Goal: Use online tool/utility: Utilize a website feature to perform a specific function

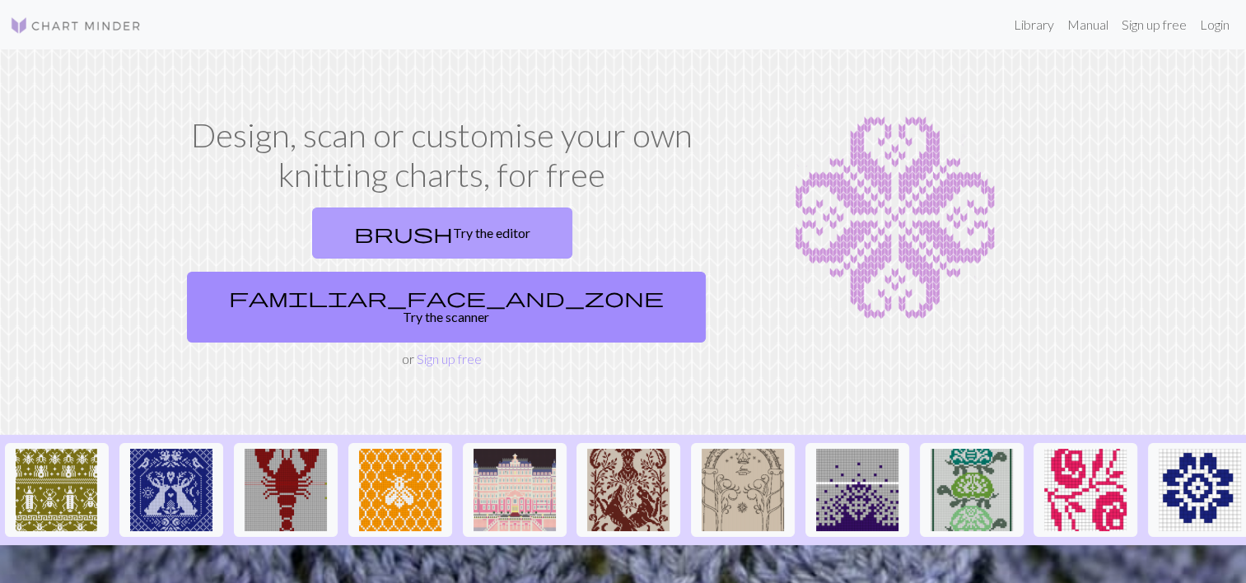
click at [320, 234] on link "brush Try the editor" at bounding box center [442, 232] width 260 height 51
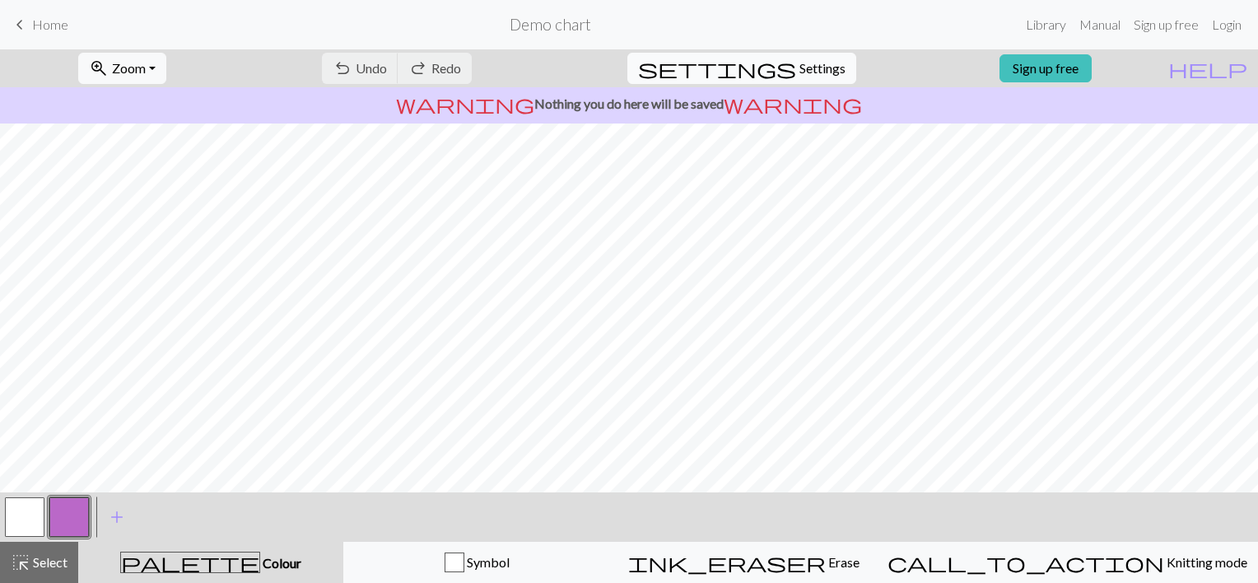
click at [818, 63] on span "Settings" at bounding box center [822, 68] width 46 height 20
select select "aran"
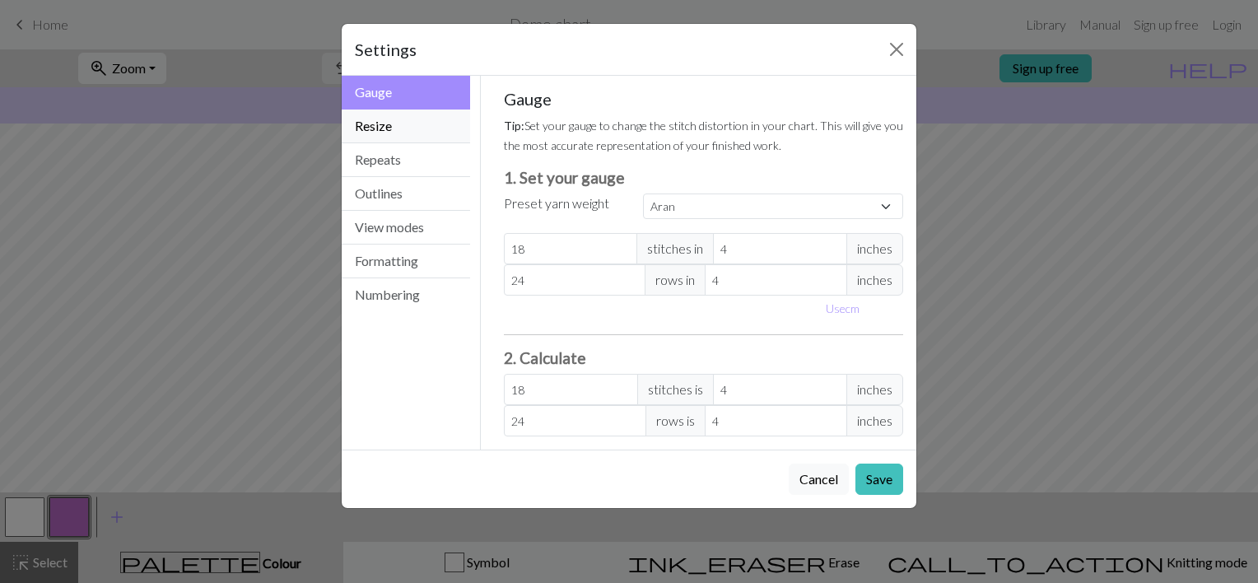
click at [424, 126] on button "Resize" at bounding box center [406, 126] width 128 height 34
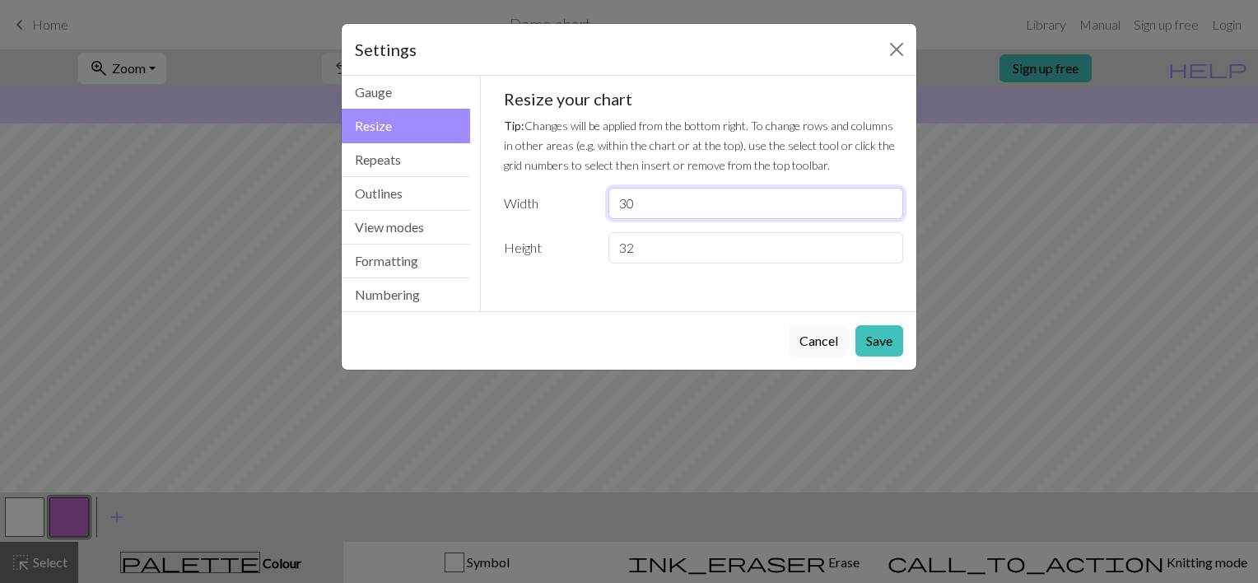
click at [650, 205] on input "30" at bounding box center [755, 203] width 295 height 31
type input "3"
type input "20"
click at [658, 249] on input "32" at bounding box center [755, 247] width 295 height 31
type input "3"
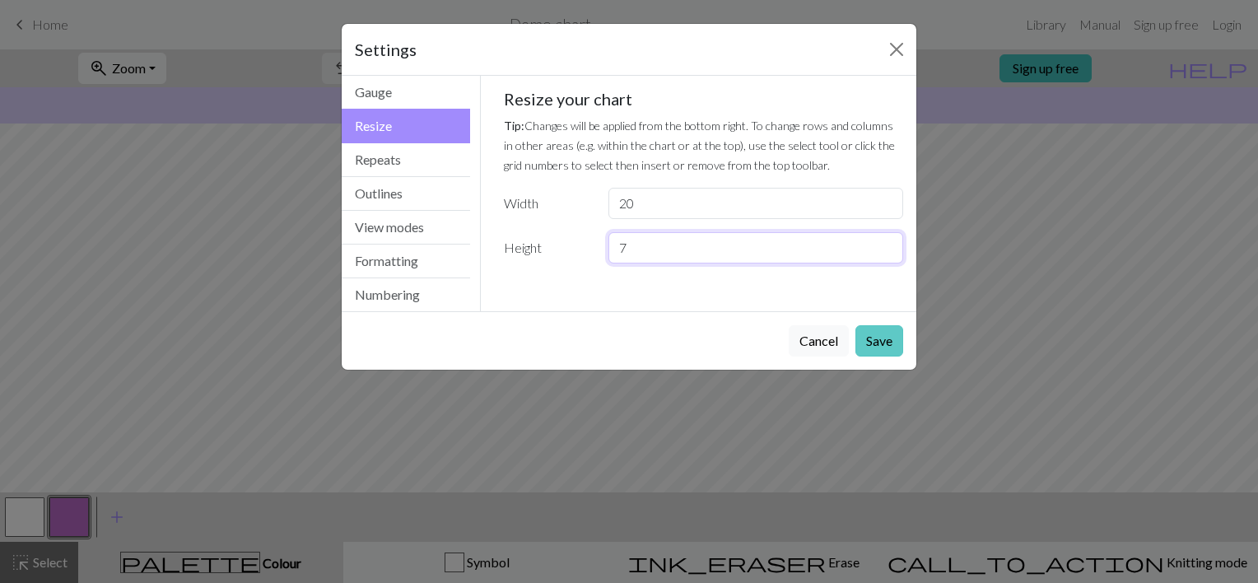
type input "7"
click at [876, 334] on button "Save" at bounding box center [879, 340] width 48 height 31
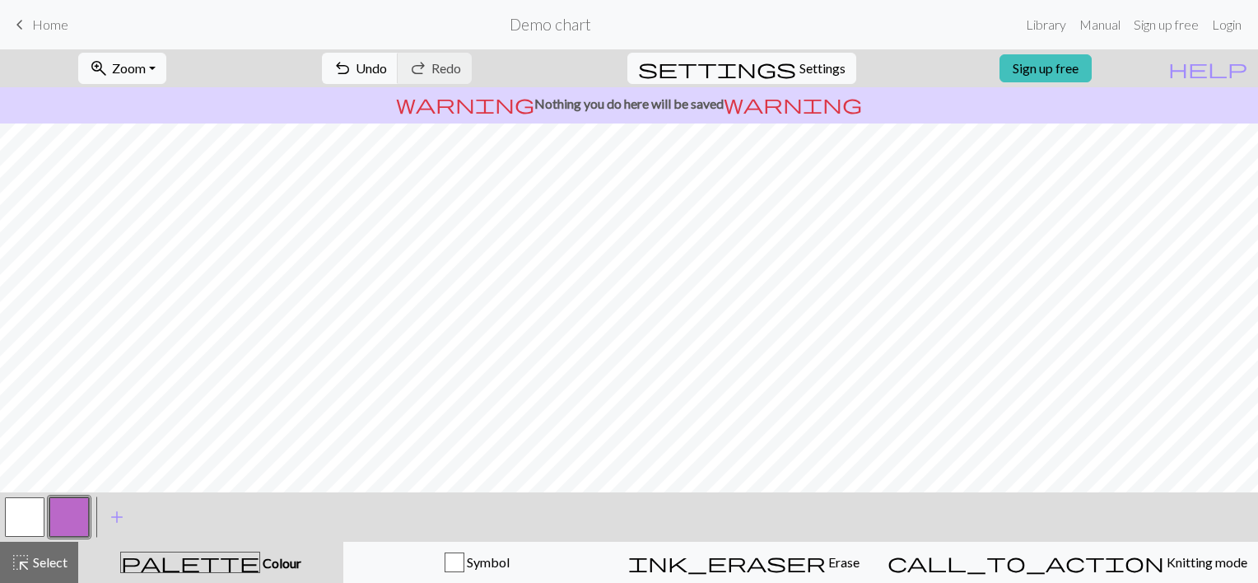
click at [23, 514] on button "button" at bounding box center [25, 517] width 40 height 40
click at [238, 553] on div "palette Colour Colour" at bounding box center [210, 562] width 245 height 21
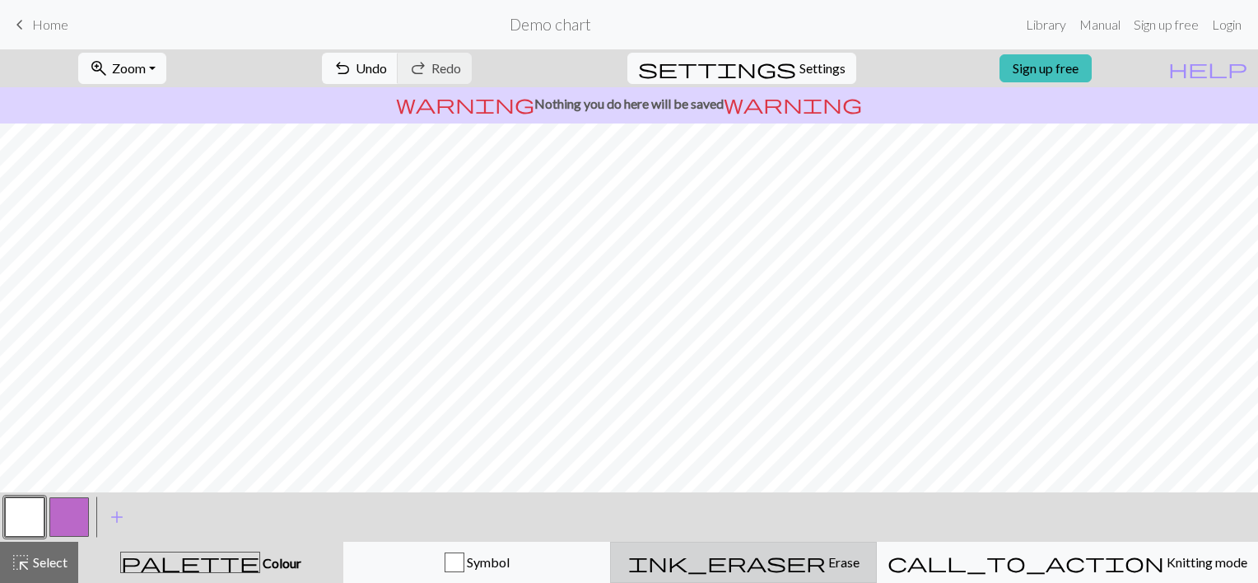
click at [757, 560] on div "ink_eraser Erase Erase" at bounding box center [743, 562] width 245 height 20
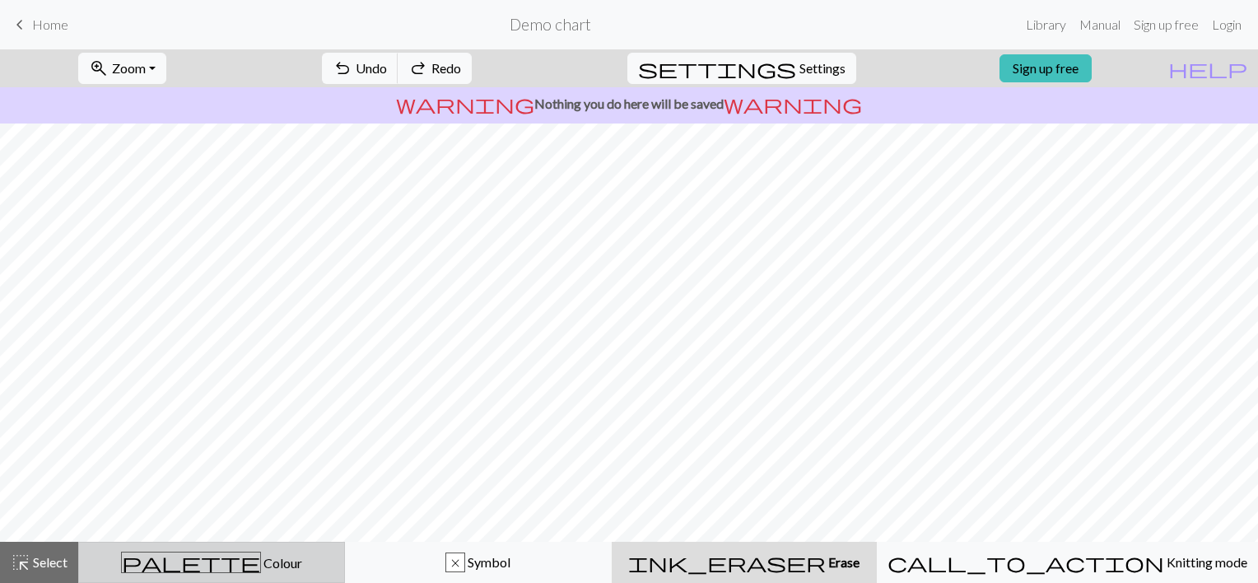
click at [141, 546] on button "palette Colour Colour" at bounding box center [211, 562] width 267 height 41
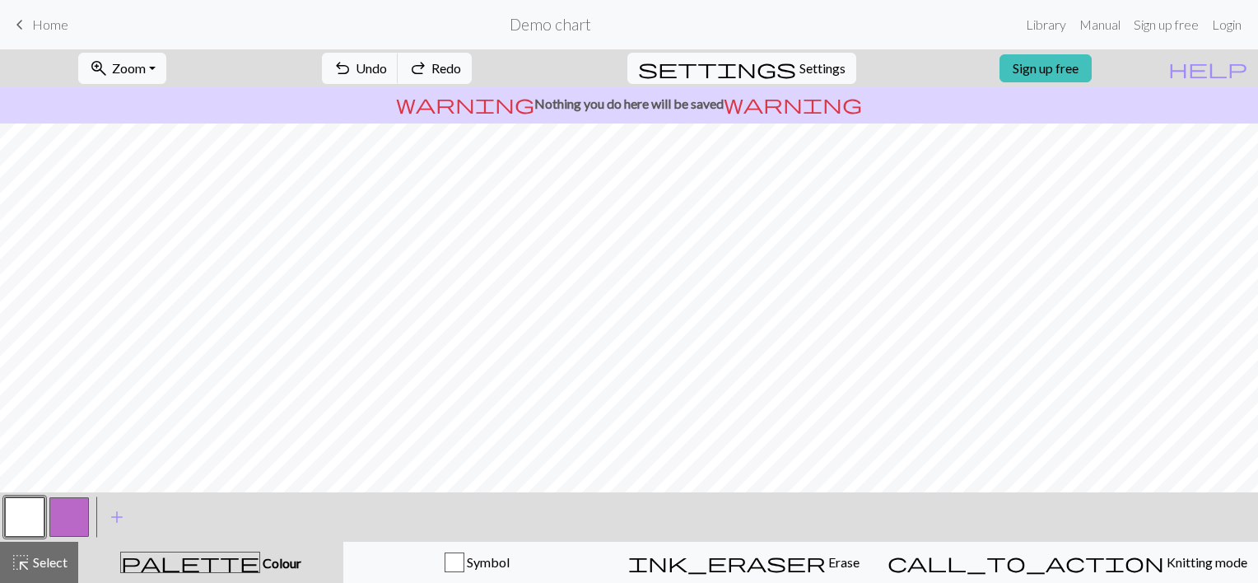
click at [16, 513] on button "button" at bounding box center [25, 517] width 40 height 40
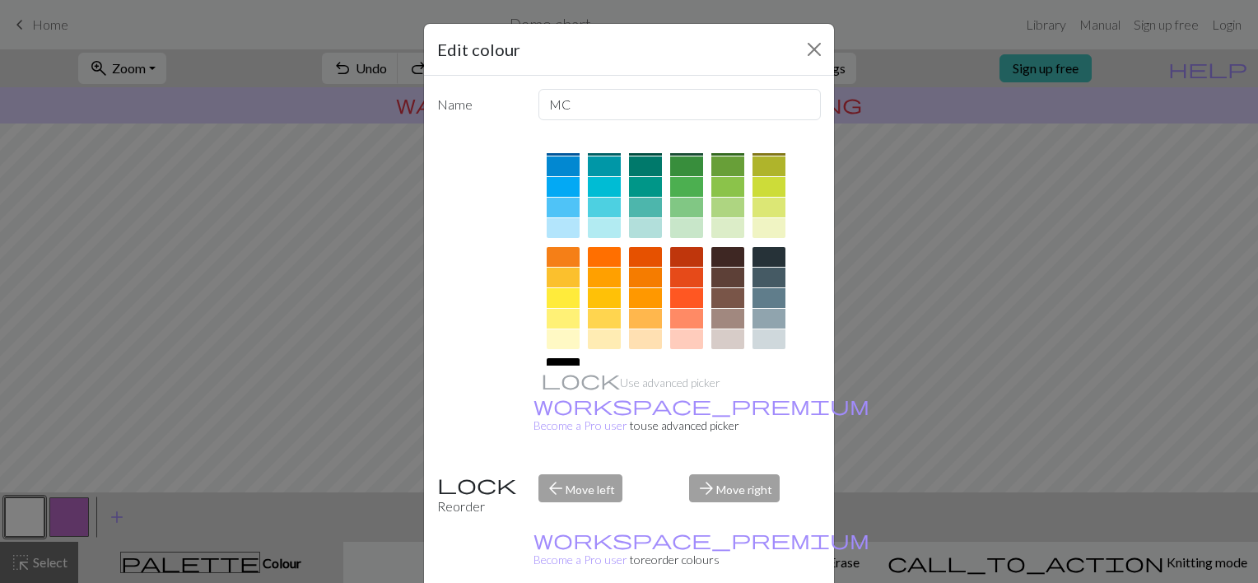
scroll to position [183, 0]
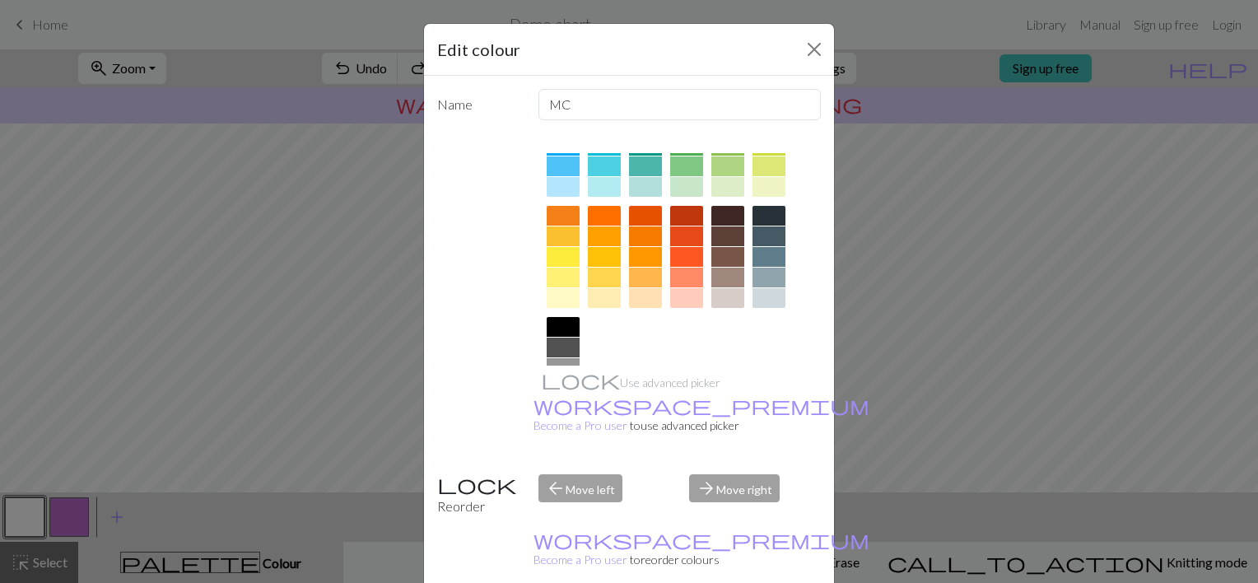
click at [730, 254] on div at bounding box center [727, 257] width 33 height 20
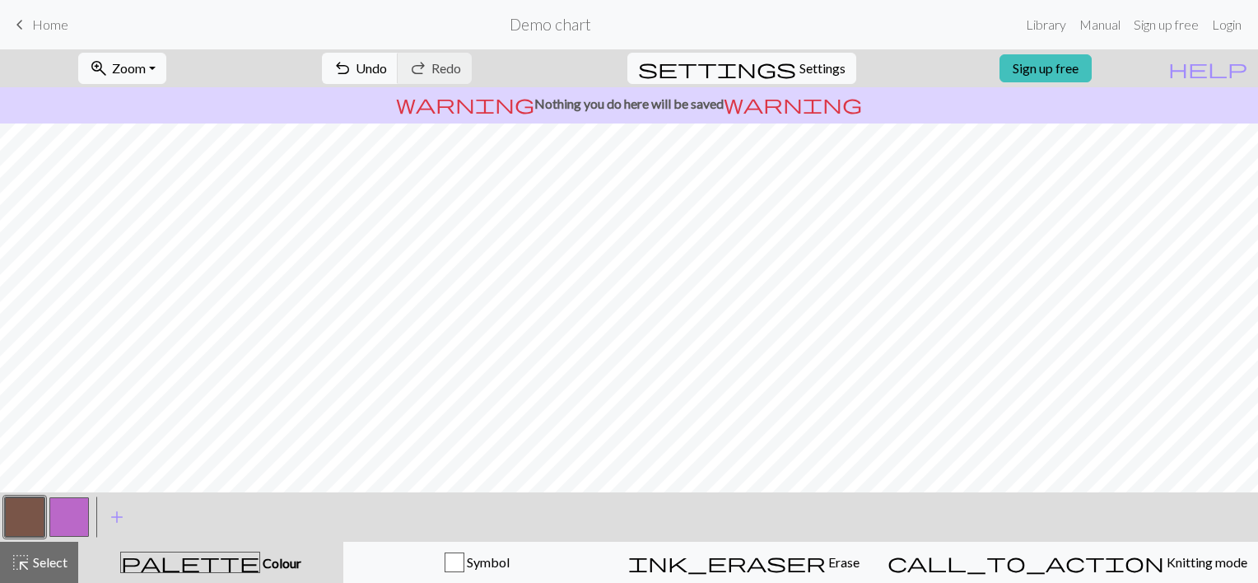
click at [68, 507] on button "button" at bounding box center [69, 517] width 40 height 40
click at [192, 550] on button "palette Colour Colour" at bounding box center [210, 562] width 265 height 41
click at [260, 557] on span "Colour" at bounding box center [280, 563] width 41 height 16
click at [81, 510] on button "button" at bounding box center [69, 517] width 40 height 40
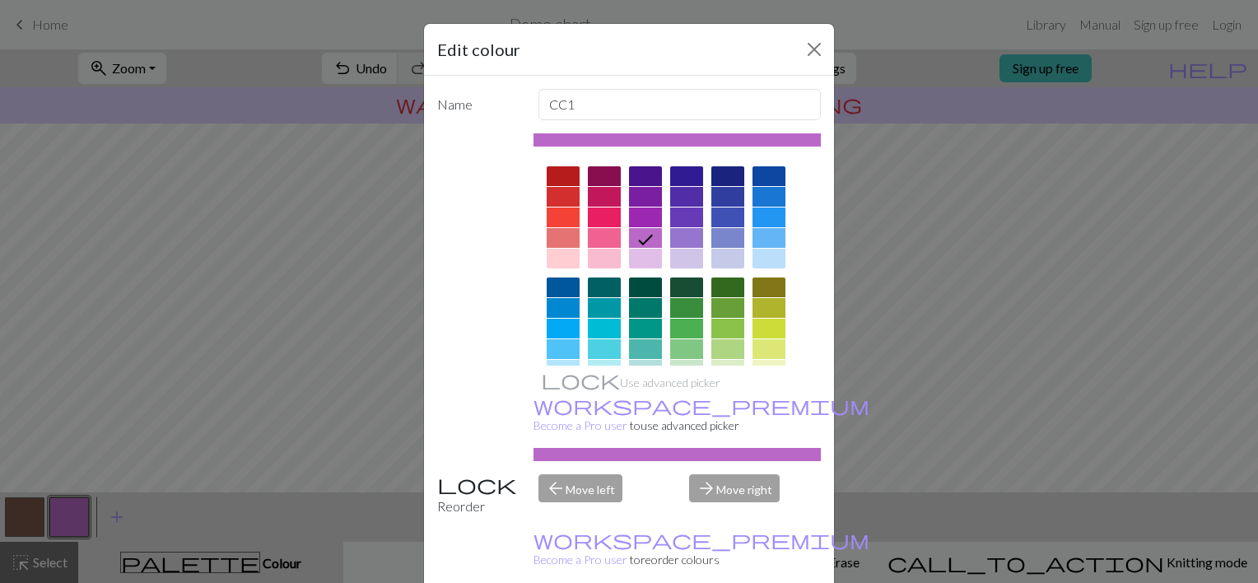
click at [678, 221] on div at bounding box center [686, 217] width 33 height 20
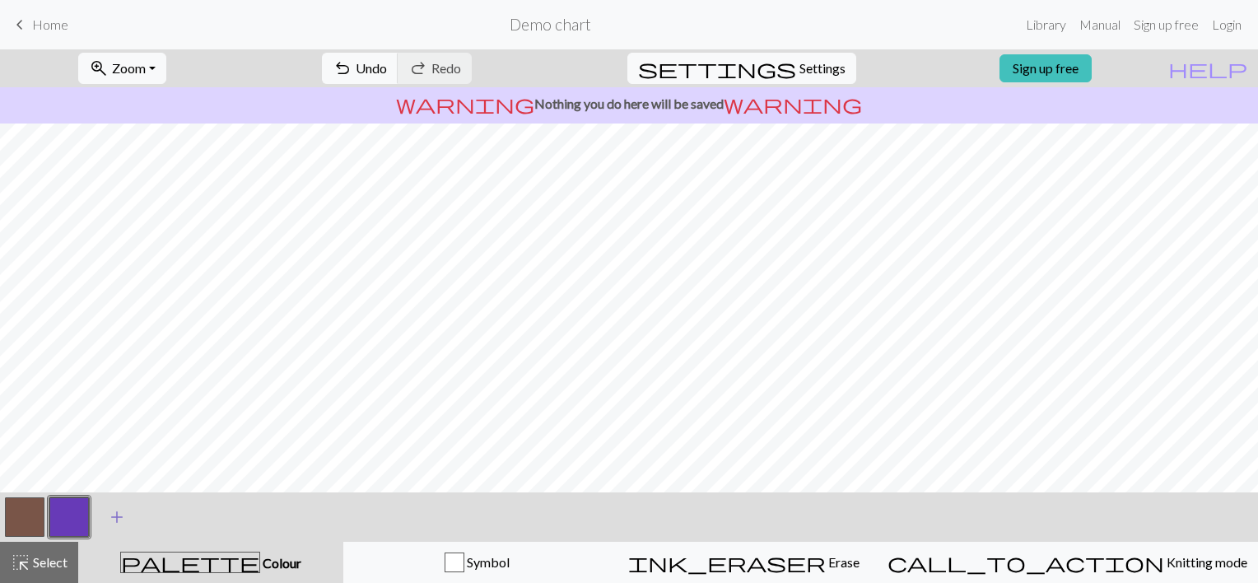
click at [108, 519] on span "add" at bounding box center [117, 516] width 20 height 23
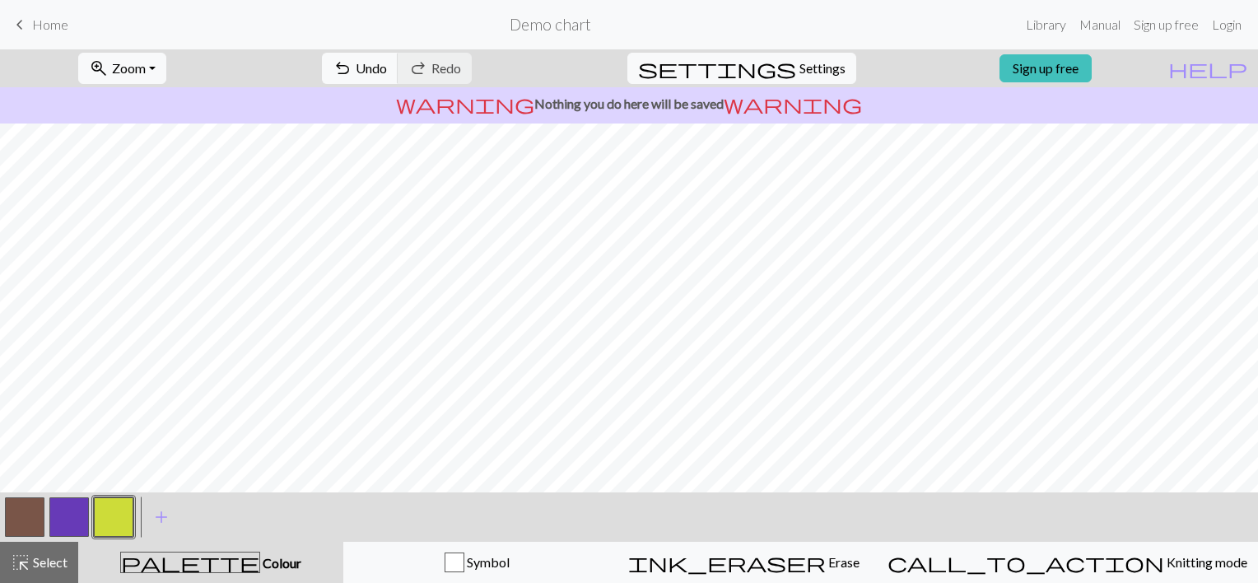
click at [72, 519] on button "button" at bounding box center [69, 517] width 40 height 40
click at [63, 518] on button "button" at bounding box center [69, 517] width 40 height 40
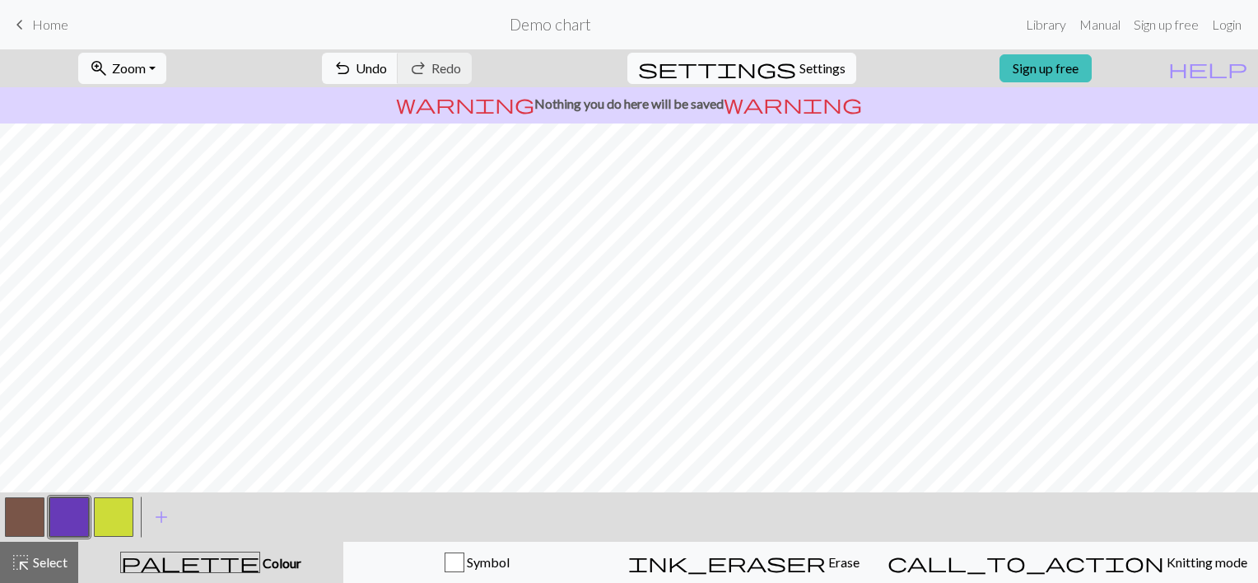
click at [799, 65] on span "Settings" at bounding box center [822, 68] width 46 height 20
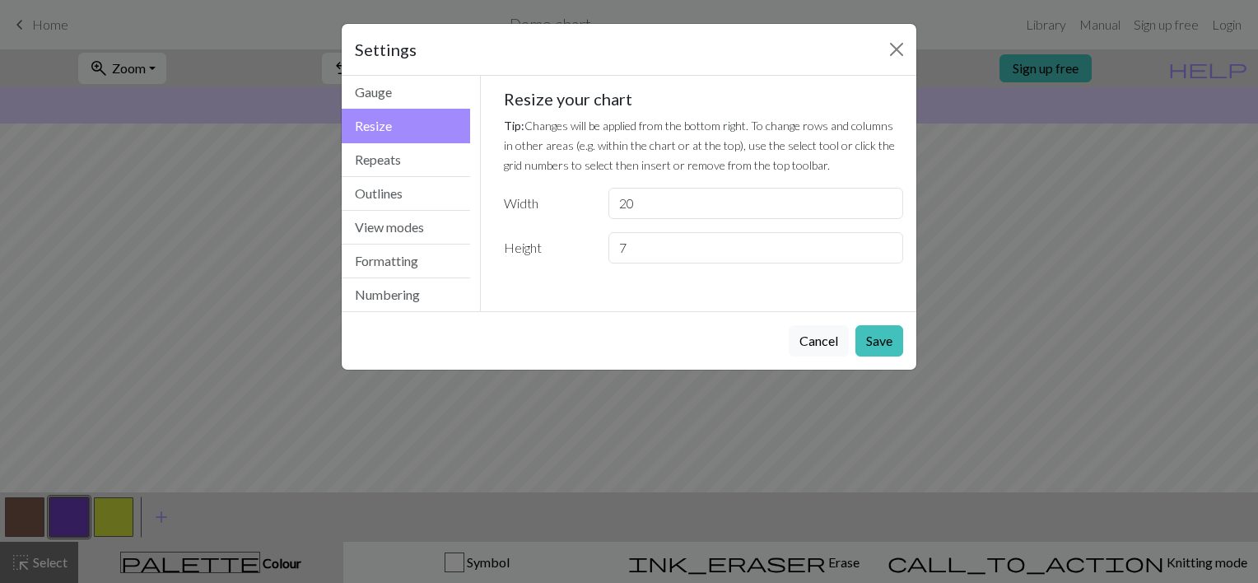
click at [364, 130] on button "Resize" at bounding box center [406, 126] width 128 height 35
click at [619, 245] on input "7" at bounding box center [755, 247] width 295 height 31
type input "15"
click at [869, 342] on button "Save" at bounding box center [879, 340] width 48 height 31
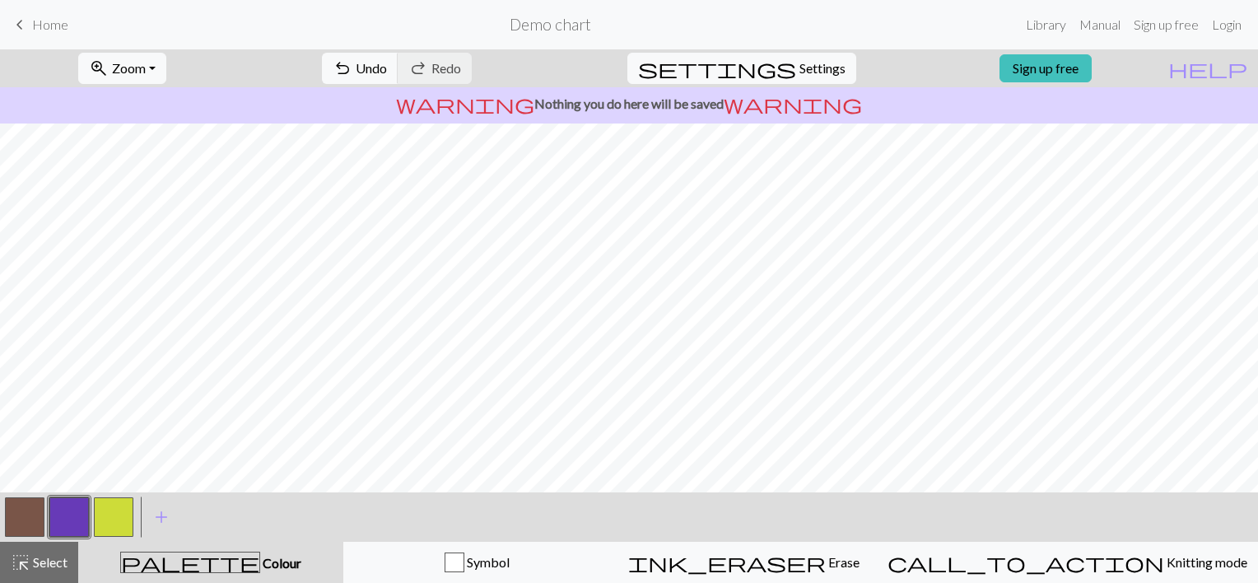
click at [36, 510] on button "button" at bounding box center [25, 517] width 40 height 40
click at [85, 494] on div "< >" at bounding box center [68, 516] width 133 height 49
click at [82, 506] on button "button" at bounding box center [69, 517] width 40 height 40
click at [69, 520] on button "button" at bounding box center [69, 517] width 40 height 40
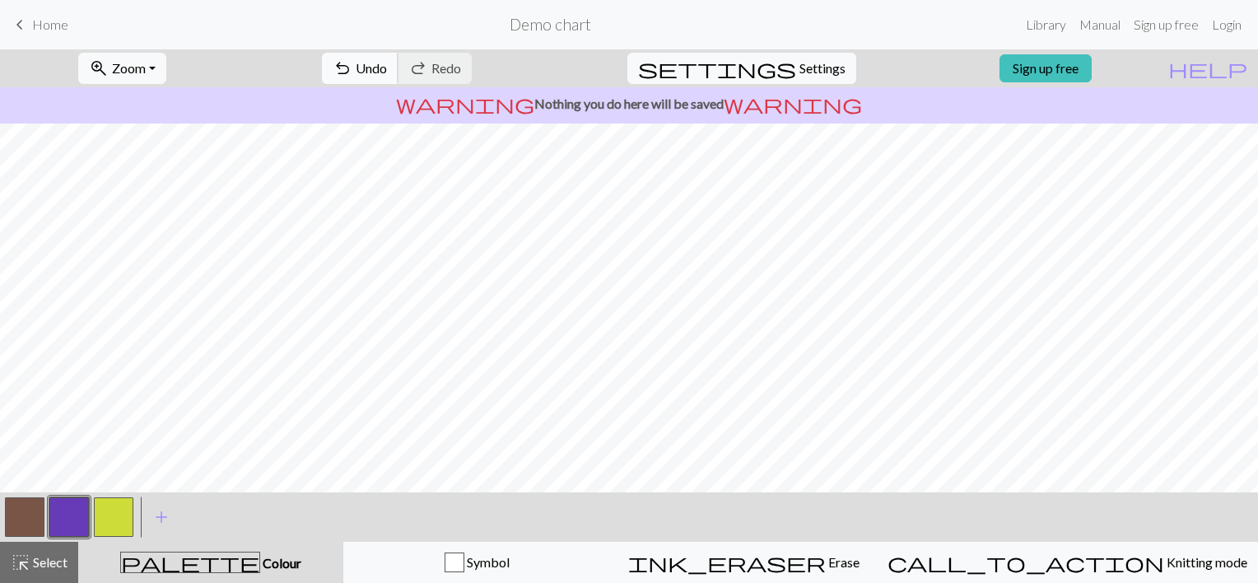
click at [352, 70] on span "undo" at bounding box center [343, 68] width 20 height 23
click at [13, 521] on button "button" at bounding box center [25, 517] width 40 height 40
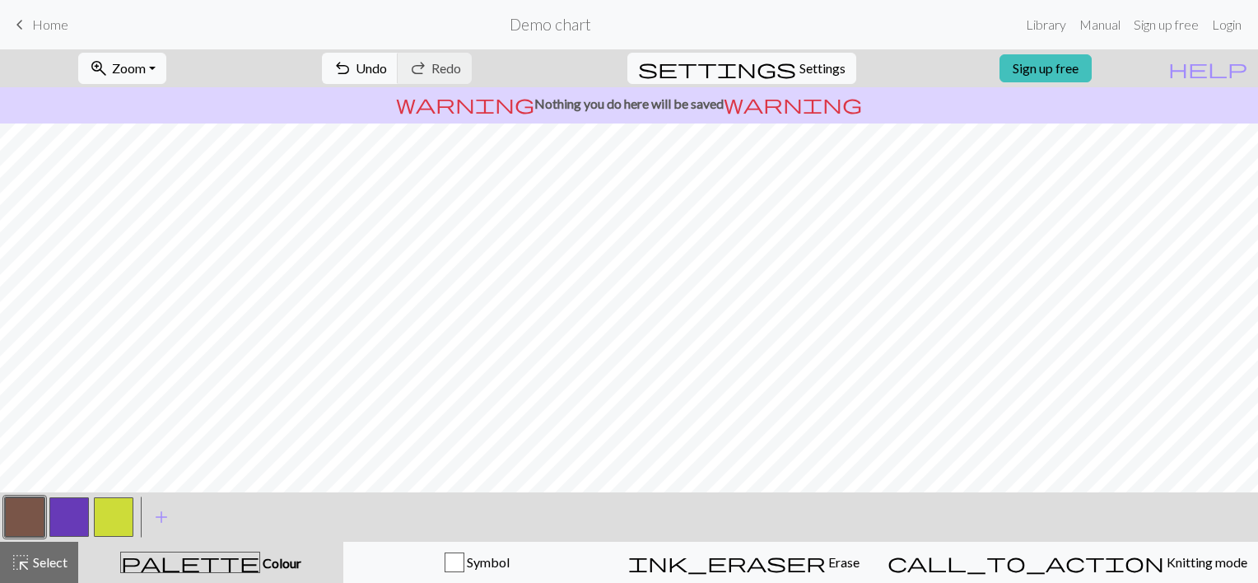
click at [69, 519] on button "button" at bounding box center [69, 517] width 40 height 40
drag, startPoint x: 69, startPoint y: 519, endPoint x: 40, endPoint y: 515, distance: 29.8
click at [40, 515] on div at bounding box center [68, 517] width 133 height 44
click at [25, 507] on button "button" at bounding box center [25, 517] width 40 height 40
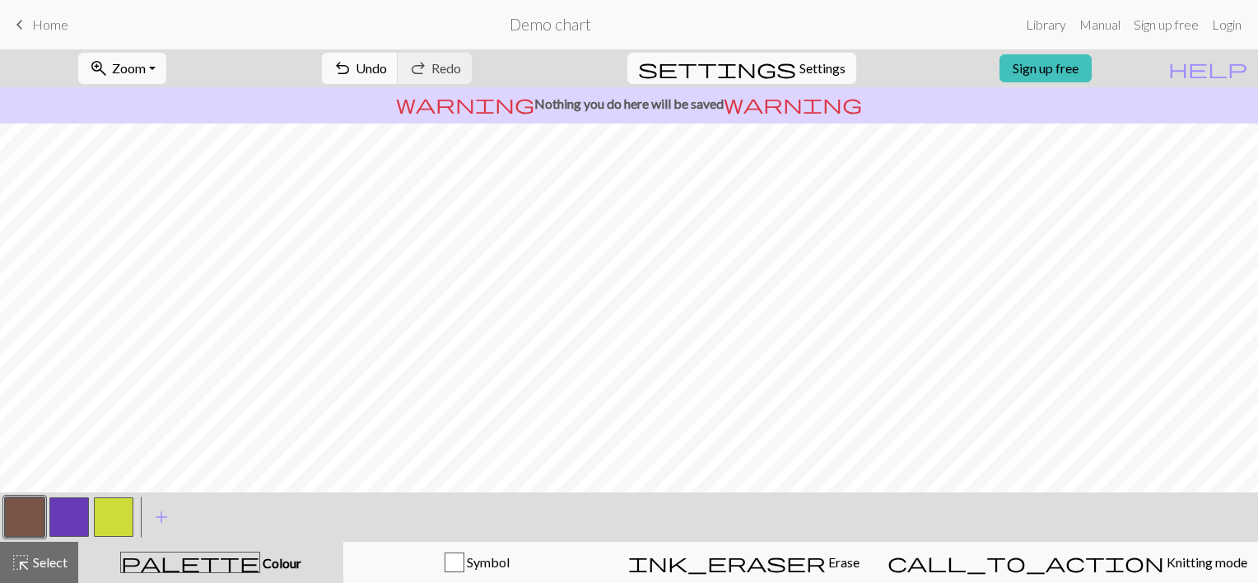
click at [67, 515] on button "button" at bounding box center [69, 517] width 40 height 40
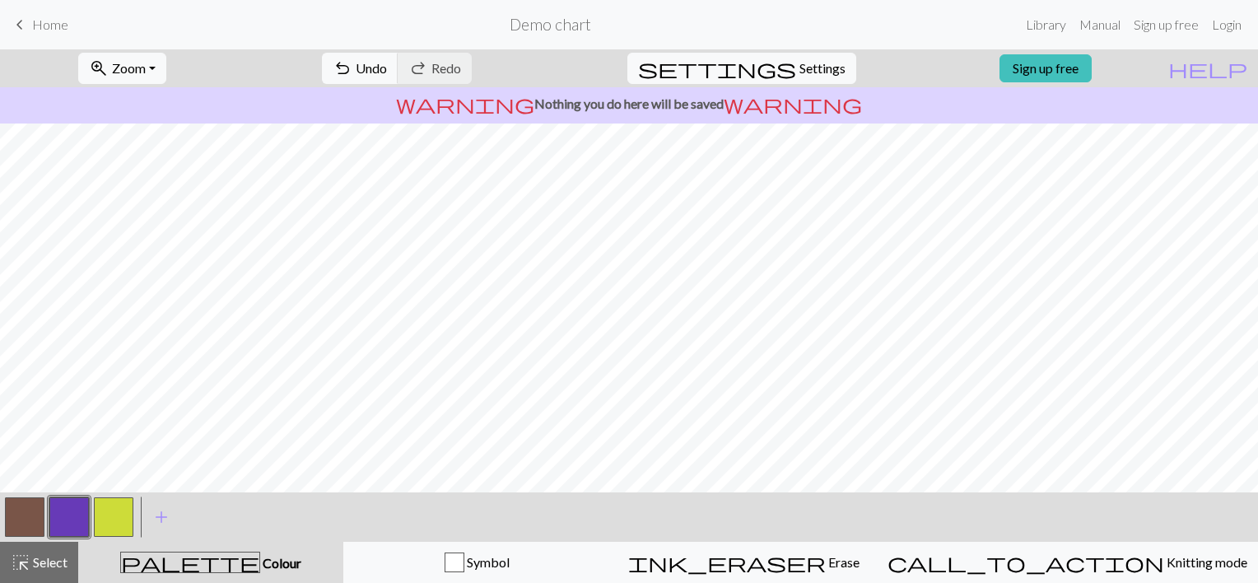
click at [33, 509] on button "button" at bounding box center [25, 517] width 40 height 40
click at [20, 513] on button "button" at bounding box center [25, 517] width 40 height 40
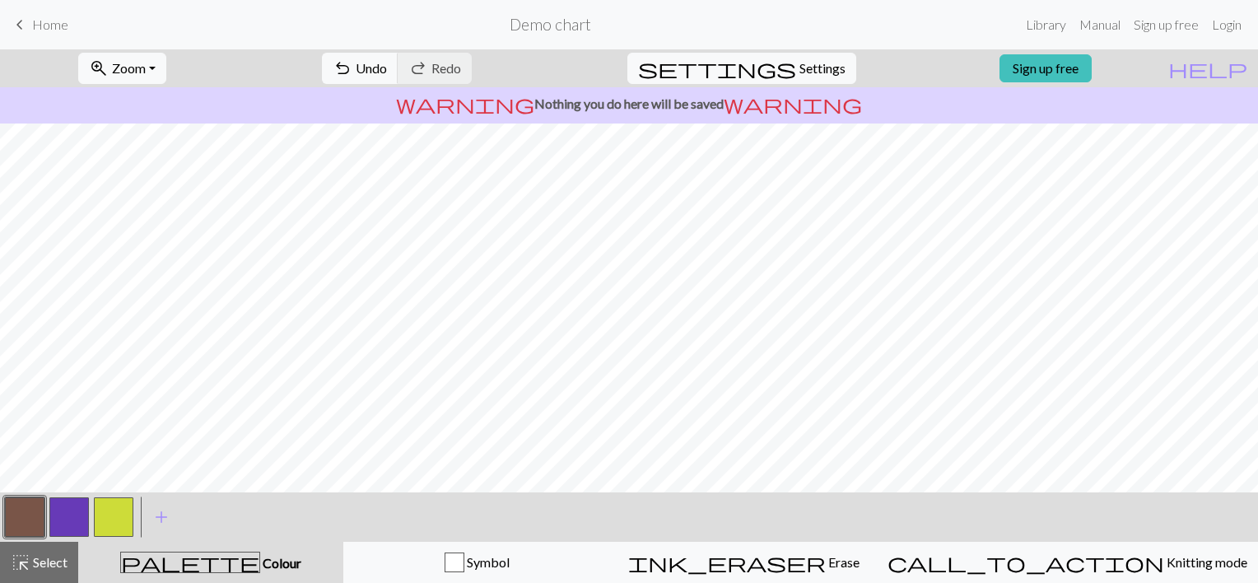
click at [63, 507] on button "button" at bounding box center [69, 517] width 40 height 40
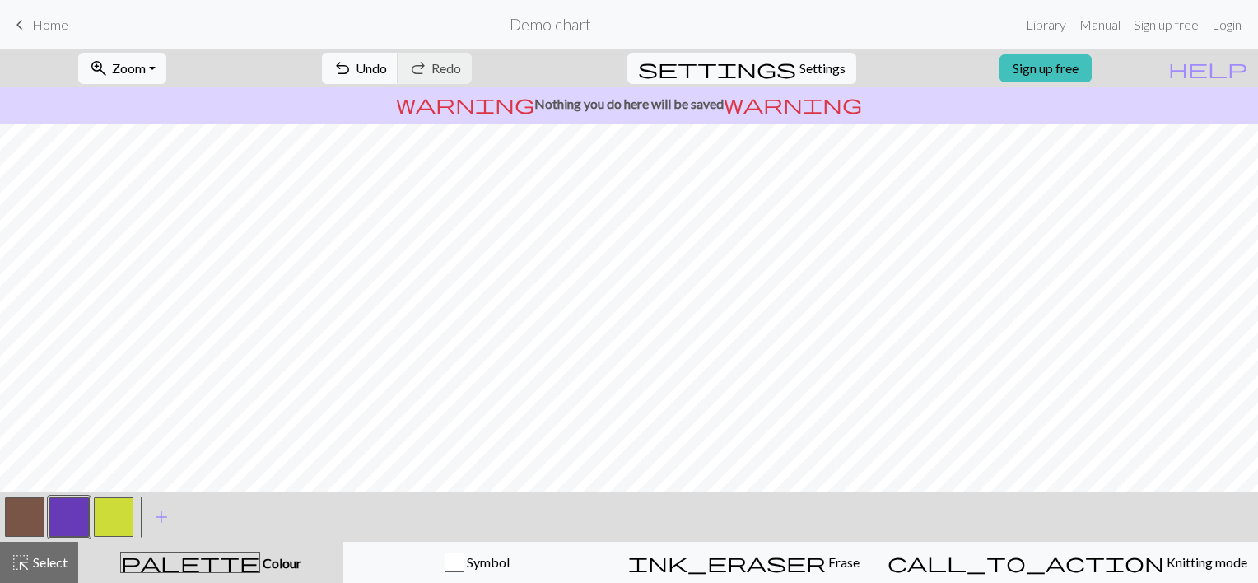
click at [59, 517] on button "button" at bounding box center [69, 517] width 40 height 40
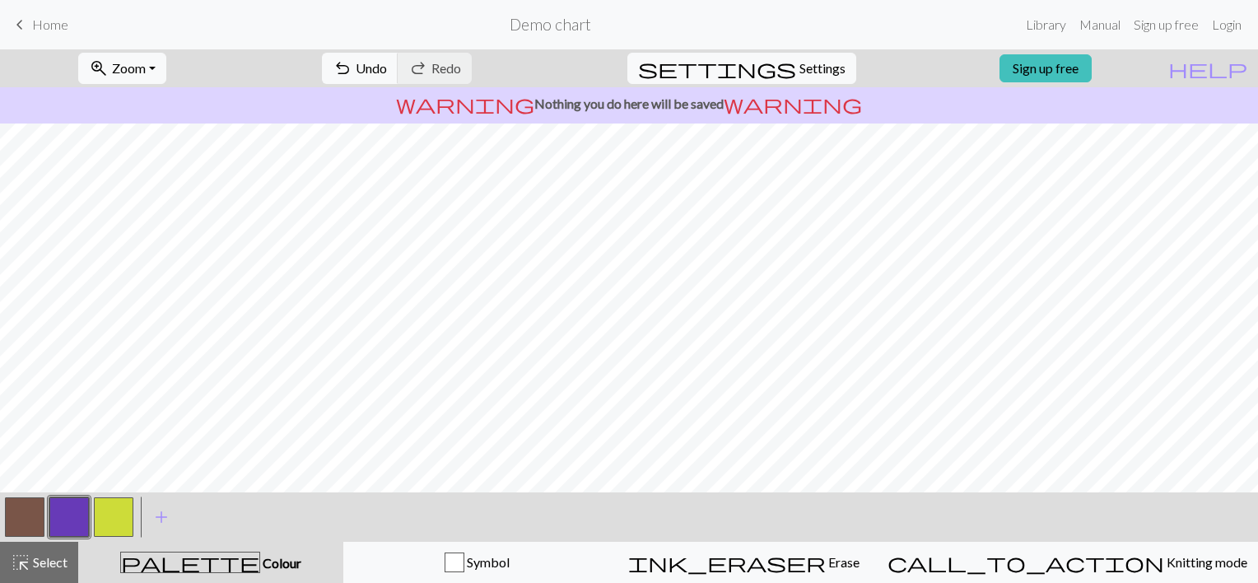
click at [19, 507] on button "button" at bounding box center [25, 517] width 40 height 40
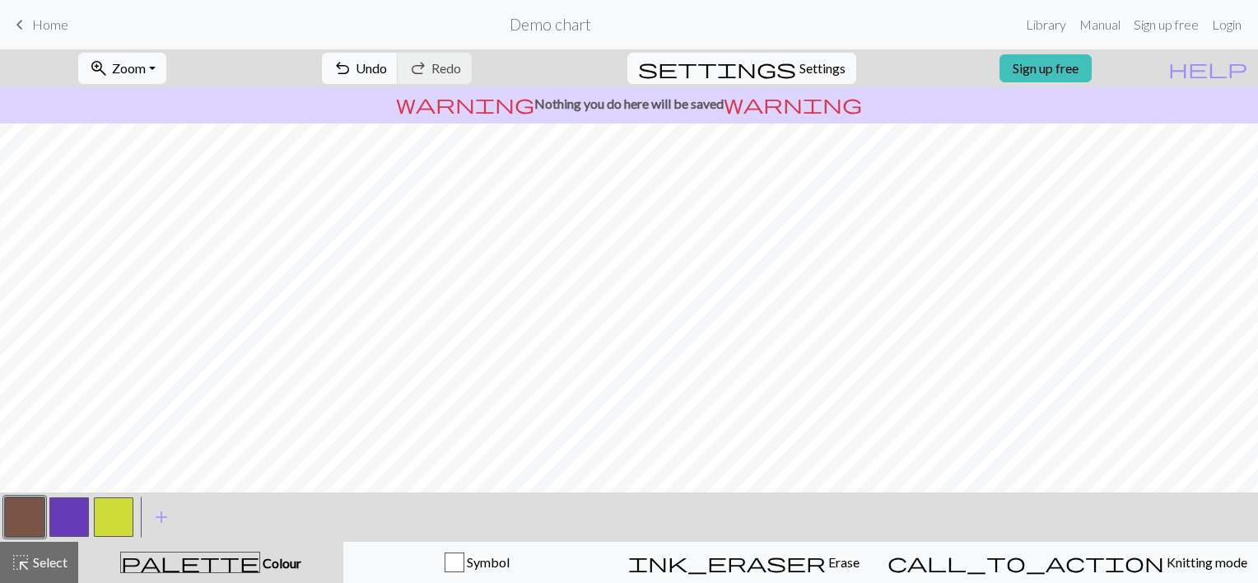
click at [73, 510] on button "button" at bounding box center [69, 517] width 40 height 40
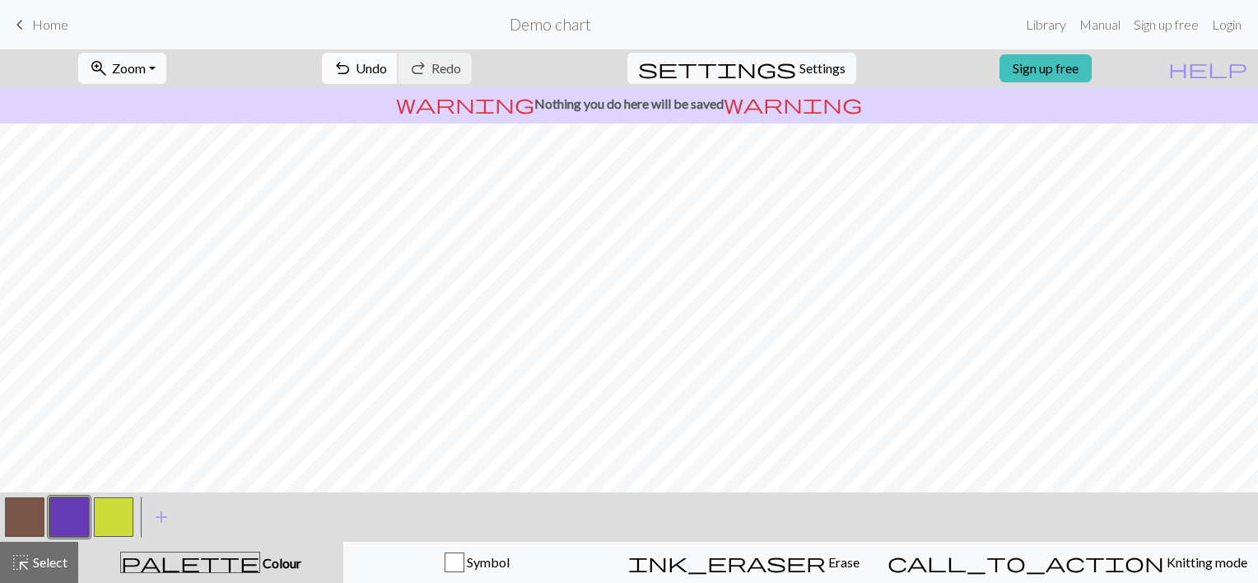
click at [387, 68] on span "Undo" at bounding box center [371, 68] width 31 height 16
click at [23, 517] on button "button" at bounding box center [25, 517] width 40 height 40
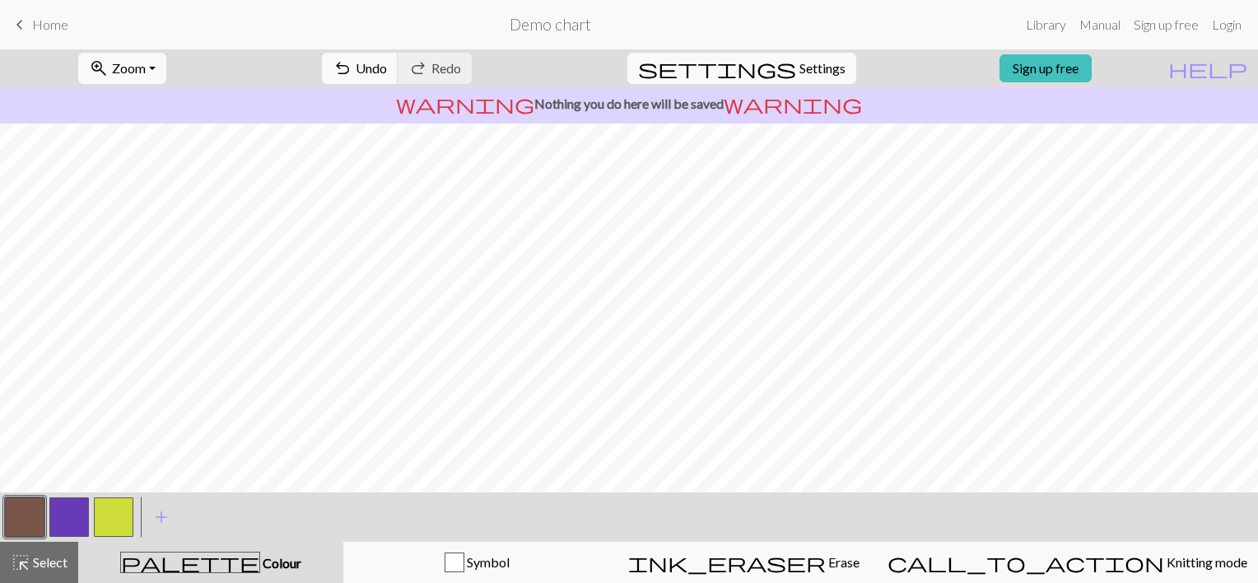
click at [77, 515] on button "button" at bounding box center [69, 517] width 40 height 40
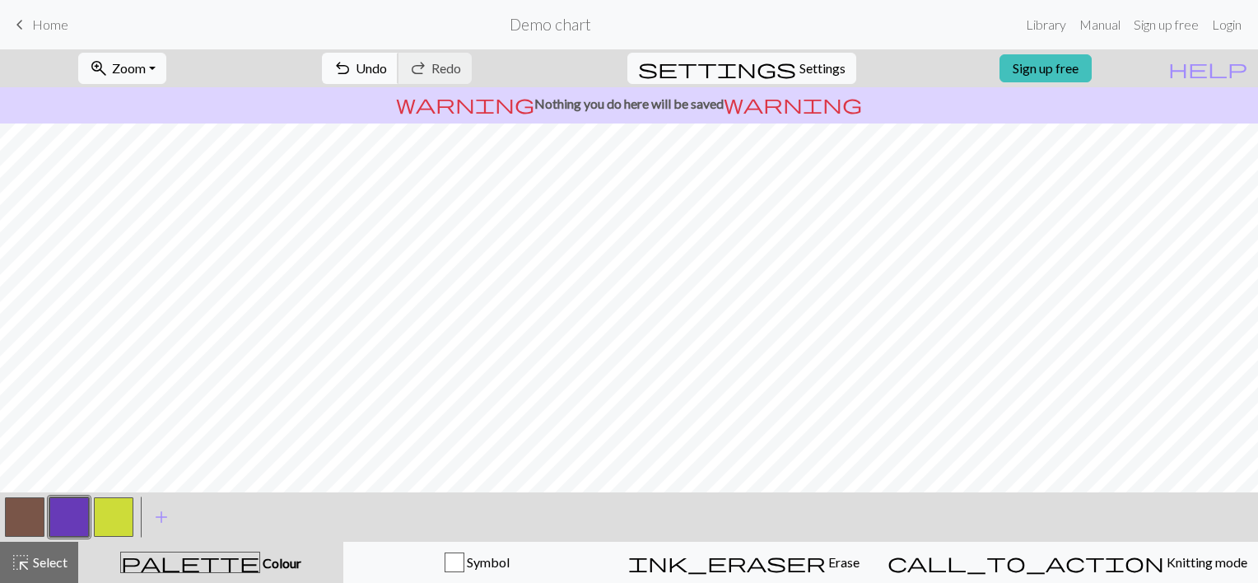
click at [387, 73] on span "Undo" at bounding box center [371, 68] width 31 height 16
click at [28, 518] on button "button" at bounding box center [25, 517] width 40 height 40
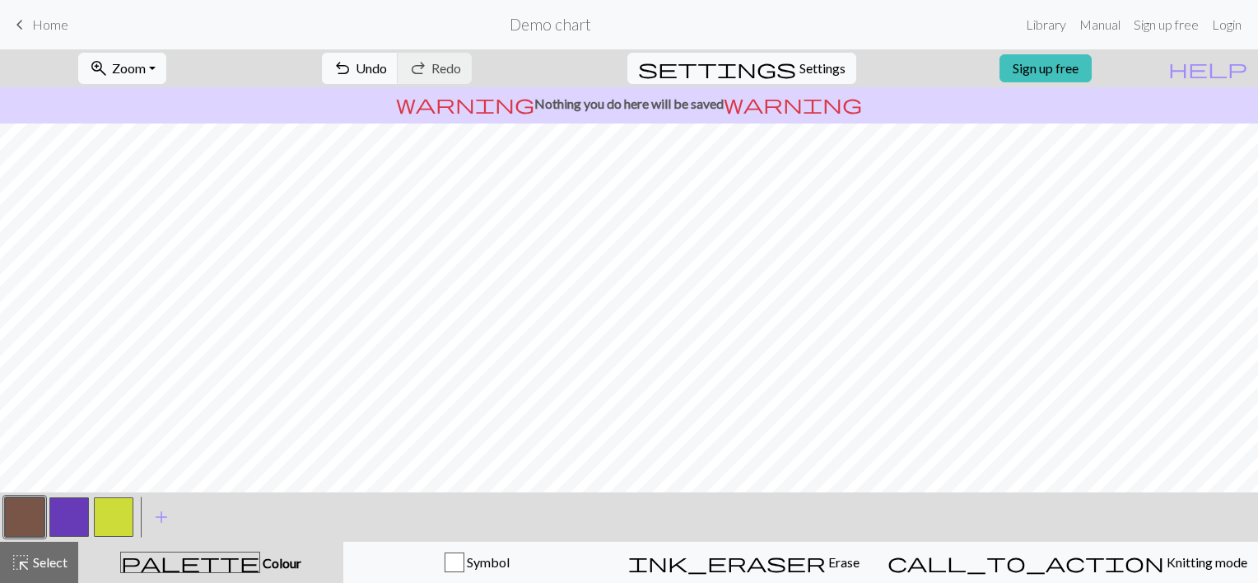
click at [71, 504] on button "button" at bounding box center [69, 517] width 40 height 40
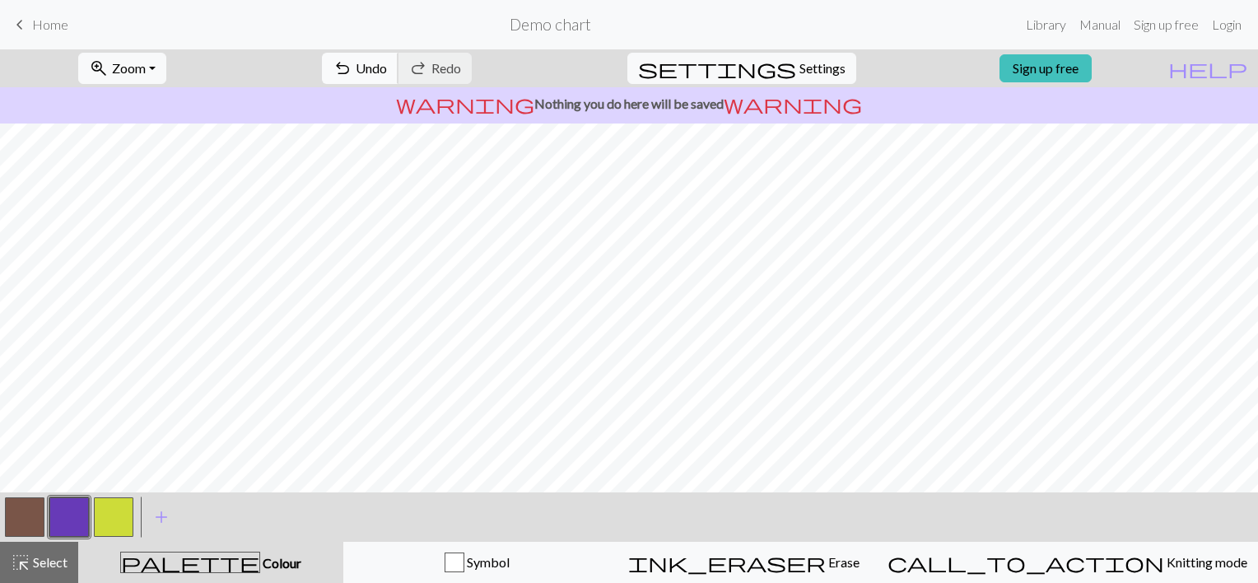
click at [387, 75] on span "Undo" at bounding box center [371, 68] width 31 height 16
click at [387, 71] on span "Undo" at bounding box center [371, 68] width 31 height 16
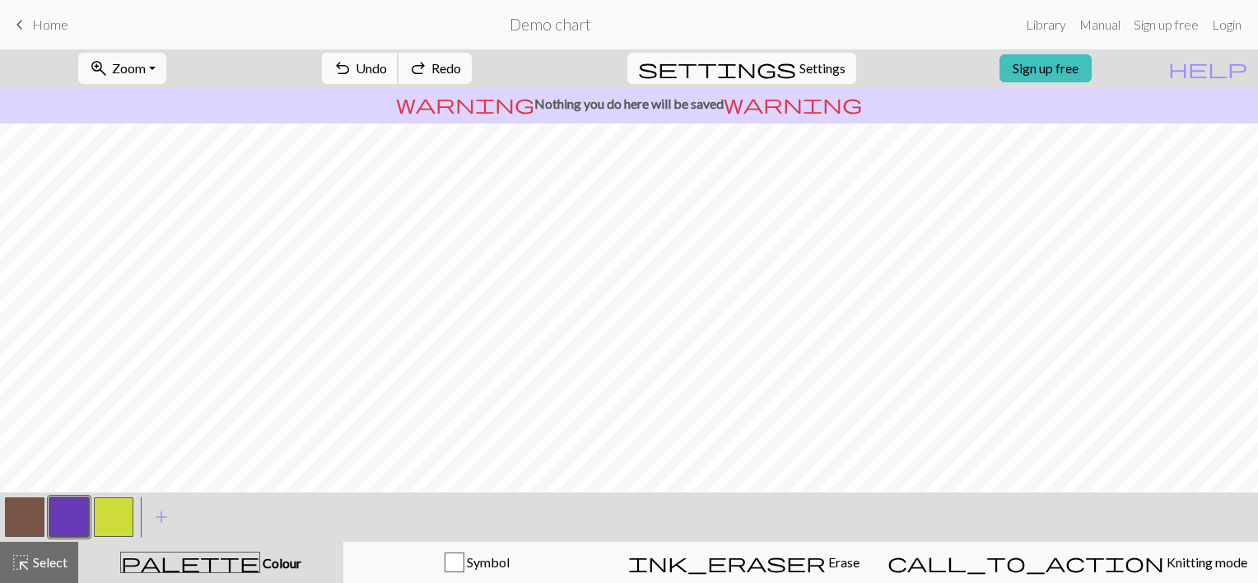
click at [387, 71] on span "Undo" at bounding box center [371, 68] width 31 height 16
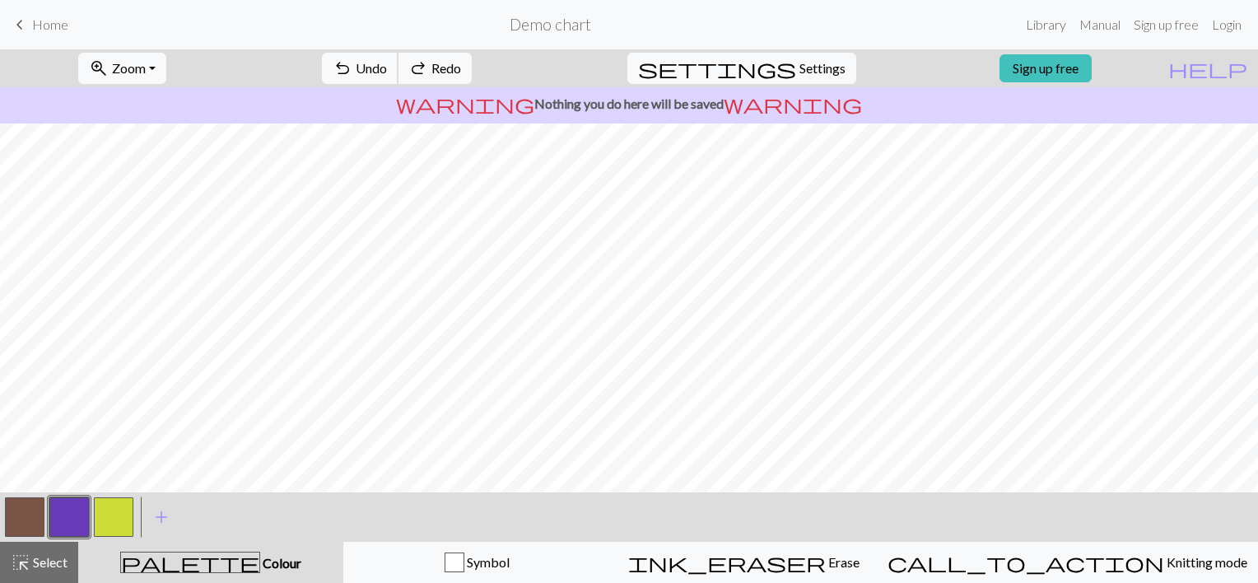
click at [387, 71] on span "Undo" at bounding box center [371, 68] width 31 height 16
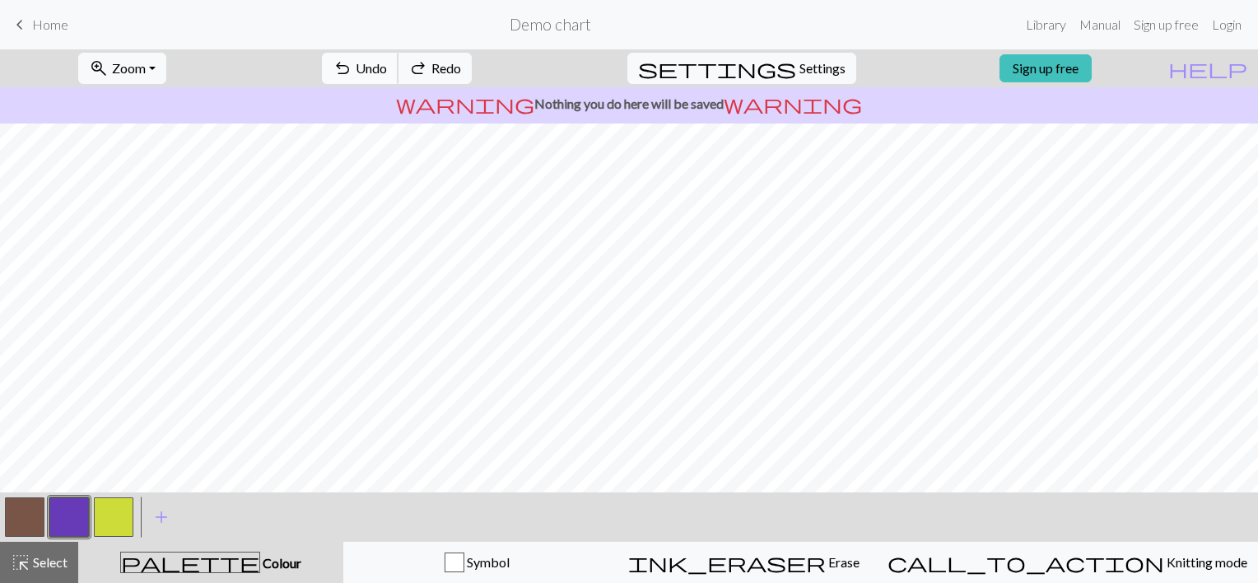
click at [387, 71] on span "Undo" at bounding box center [371, 68] width 31 height 16
click at [428, 68] on span "redo" at bounding box center [418, 68] width 20 height 23
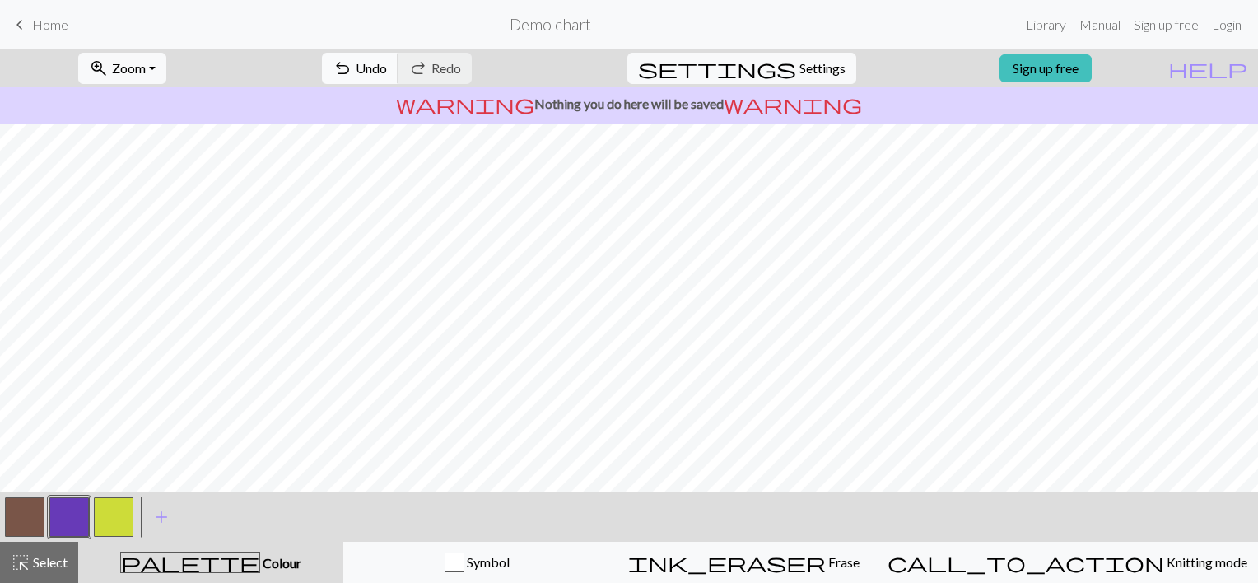
click at [387, 61] on span "Undo" at bounding box center [371, 68] width 31 height 16
click at [26, 504] on button "button" at bounding box center [25, 517] width 40 height 40
click at [38, 508] on button "button" at bounding box center [25, 517] width 40 height 40
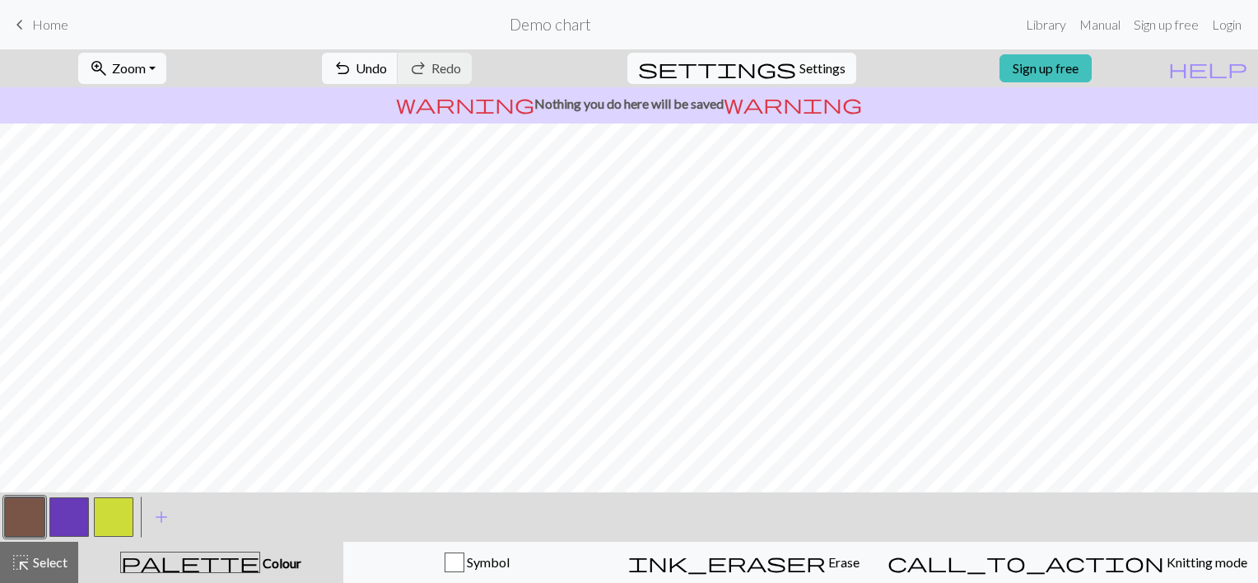
click at [69, 510] on button "button" at bounding box center [69, 517] width 40 height 40
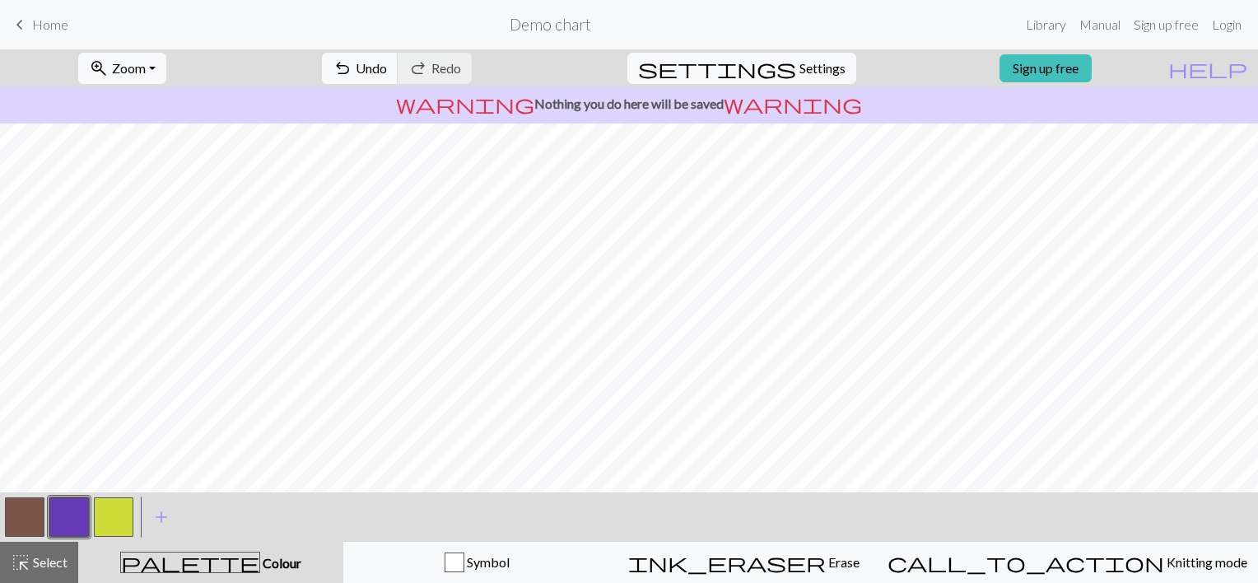
click at [16, 520] on button "button" at bounding box center [25, 517] width 40 height 40
click at [15, 520] on button "button" at bounding box center [25, 517] width 40 height 40
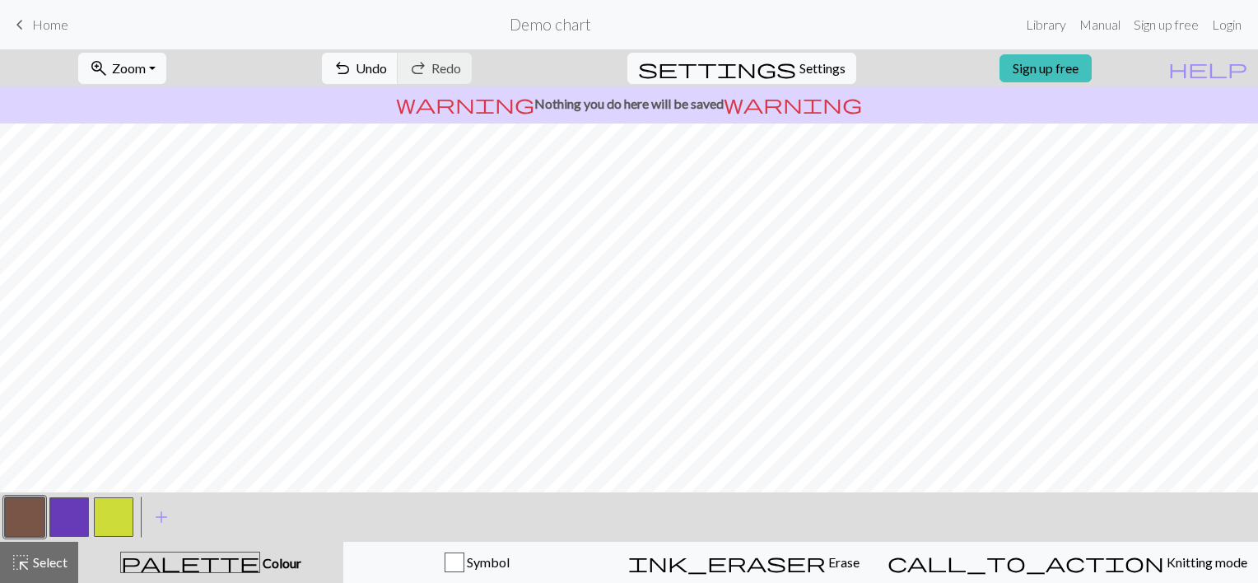
click at [72, 507] on button "button" at bounding box center [69, 517] width 40 height 40
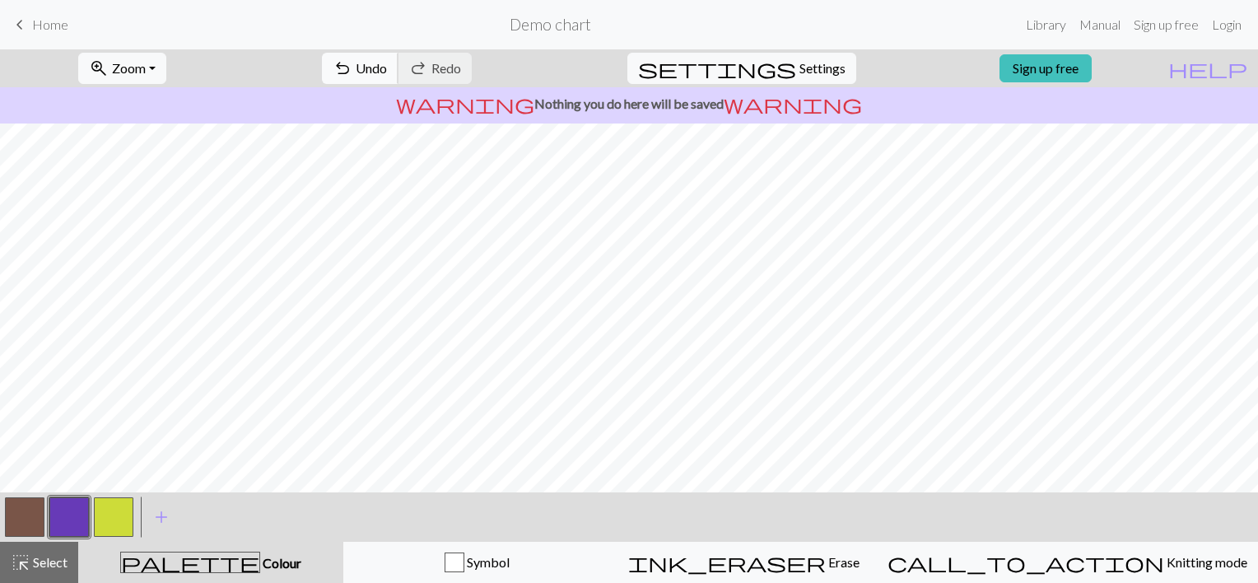
click at [398, 58] on button "undo Undo Undo" at bounding box center [360, 68] width 77 height 31
click at [800, 66] on span "Settings" at bounding box center [822, 68] width 46 height 20
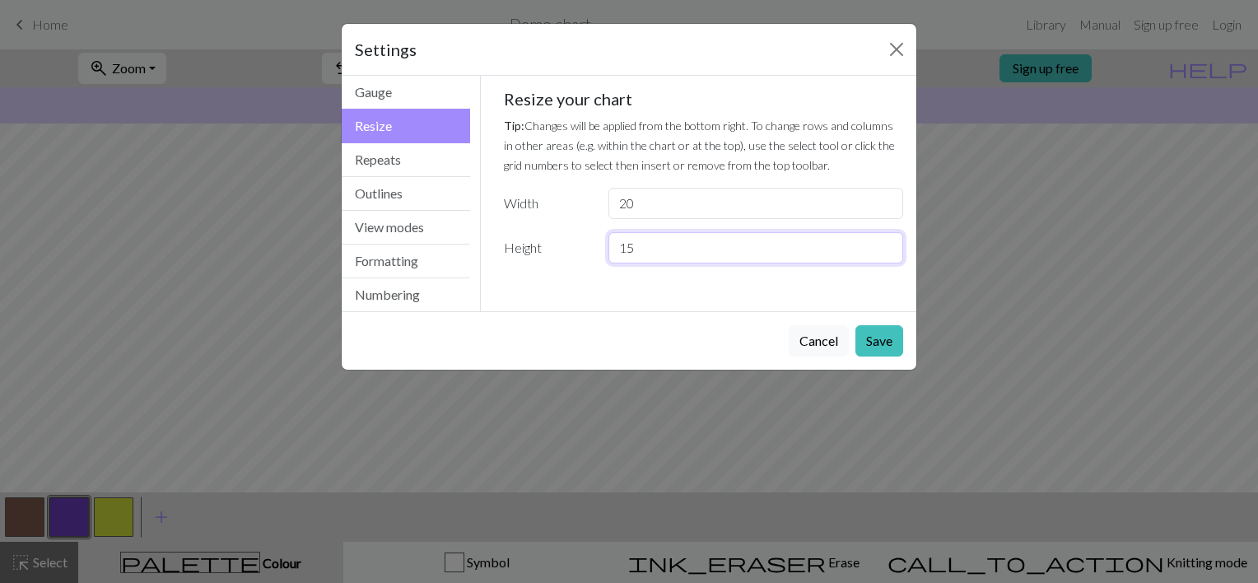
click at [652, 247] on input "15" at bounding box center [755, 247] width 295 height 31
type input "1"
type input "25"
click at [889, 342] on button "Save" at bounding box center [879, 340] width 48 height 31
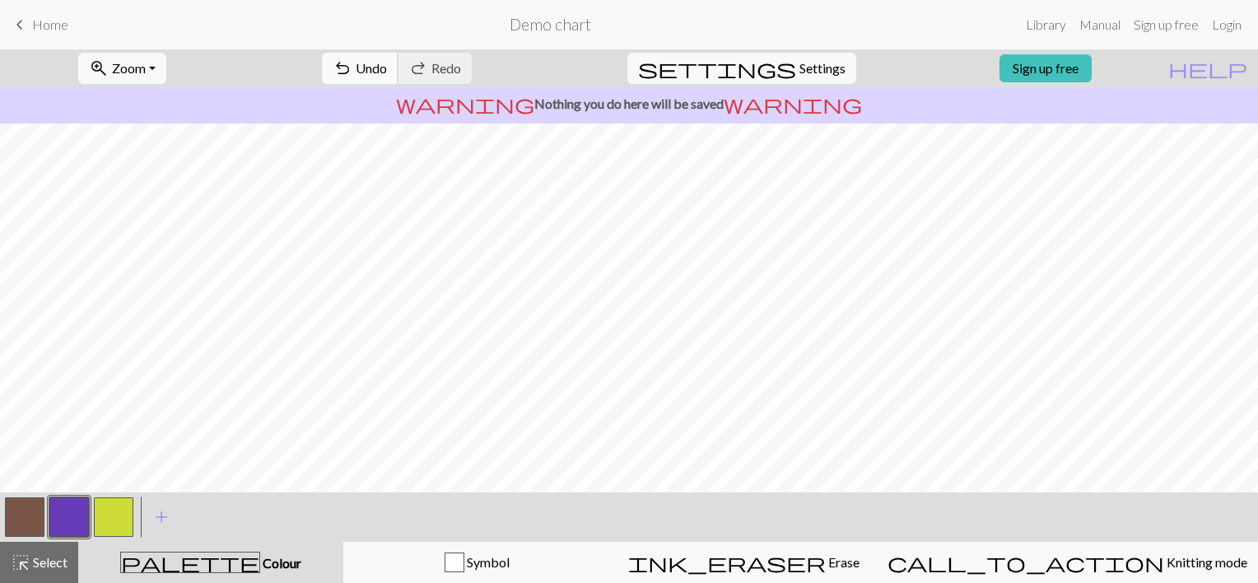
click at [352, 60] on span "undo" at bounding box center [343, 68] width 20 height 23
click at [782, 82] on button "settings Settings" at bounding box center [741, 68] width 229 height 31
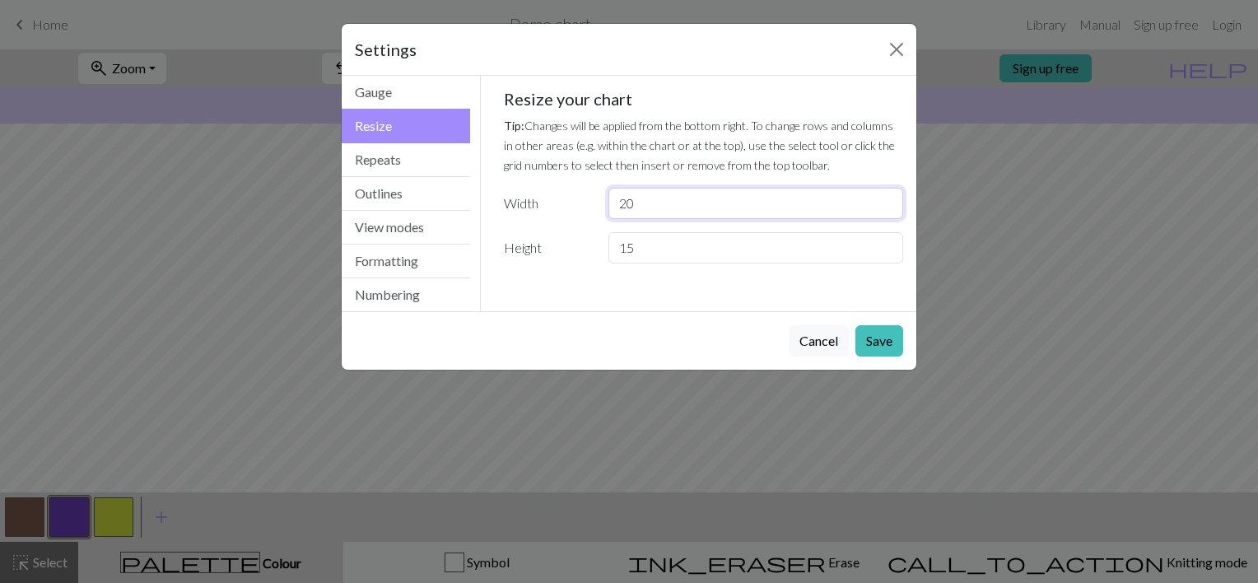
click at [675, 211] on input "20" at bounding box center [755, 203] width 295 height 31
type input "2"
type input "25"
click at [882, 346] on button "Save" at bounding box center [879, 340] width 48 height 31
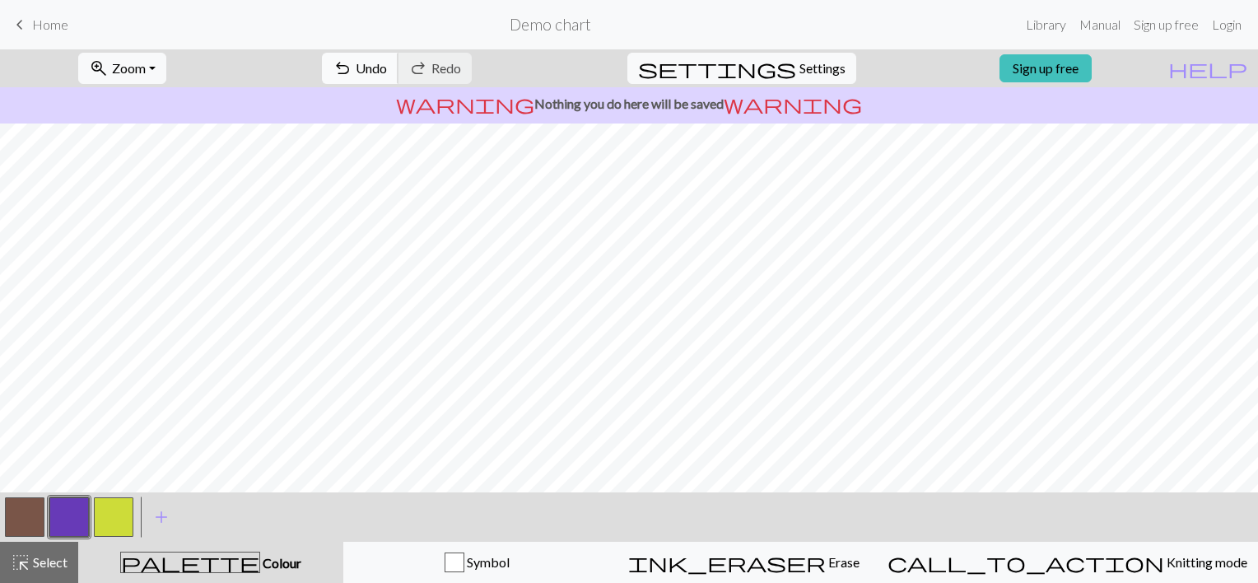
click at [387, 68] on span "Undo" at bounding box center [371, 68] width 31 height 16
click at [807, 75] on span "Settings" at bounding box center [822, 68] width 46 height 20
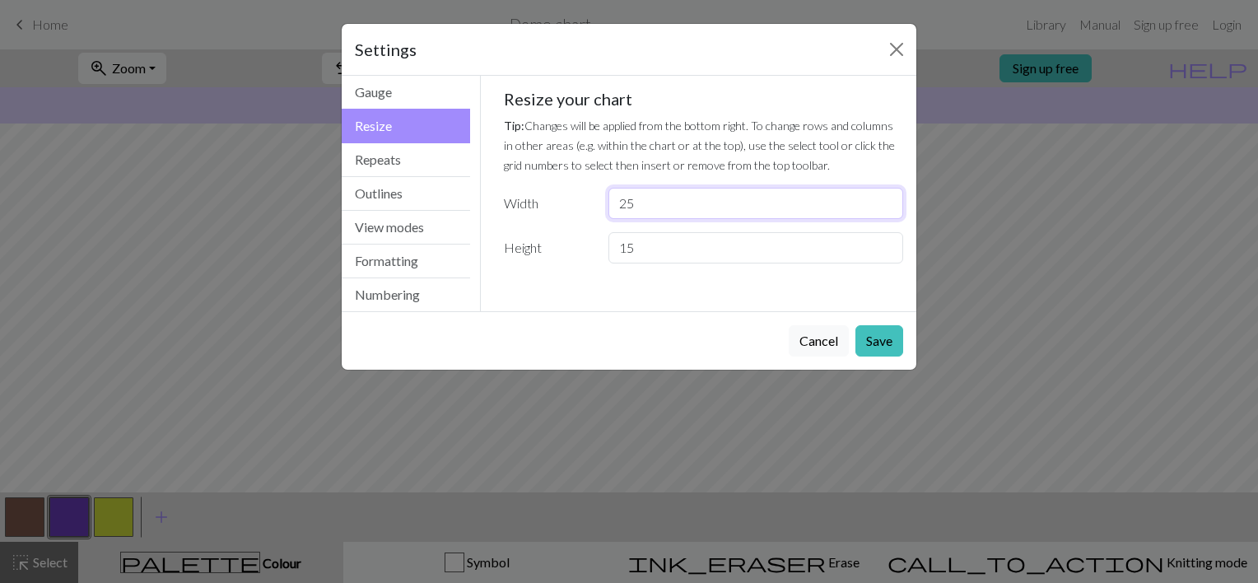
click at [656, 209] on input "25" at bounding box center [755, 203] width 295 height 31
type input "2"
type input "30"
click at [864, 341] on button "Save" at bounding box center [879, 340] width 48 height 31
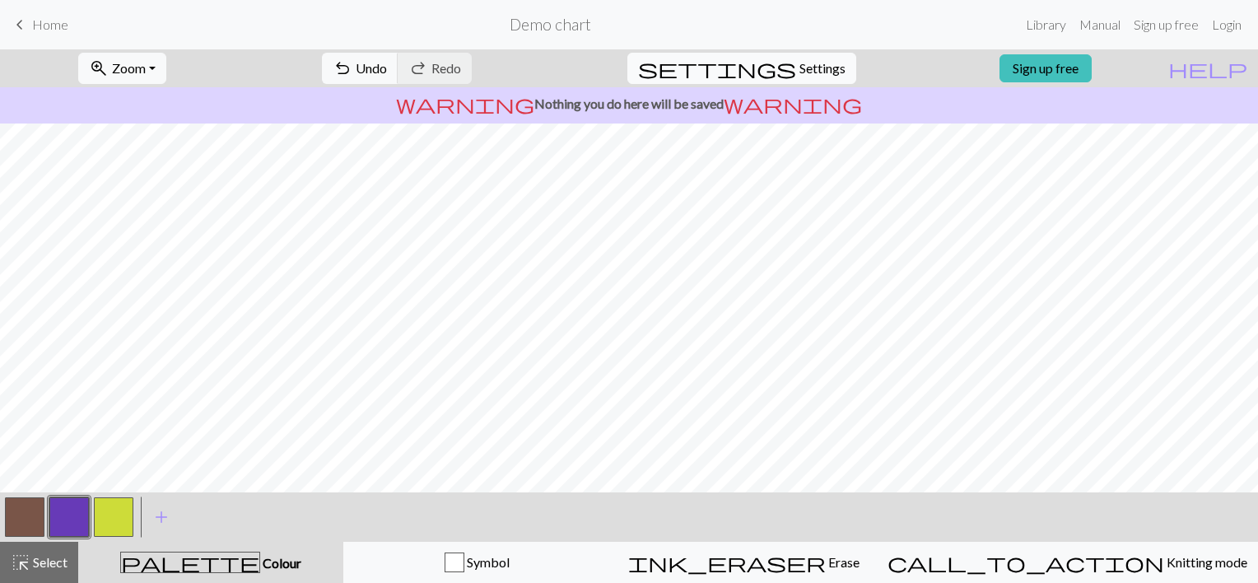
click at [761, 63] on span "settings" at bounding box center [717, 68] width 158 height 23
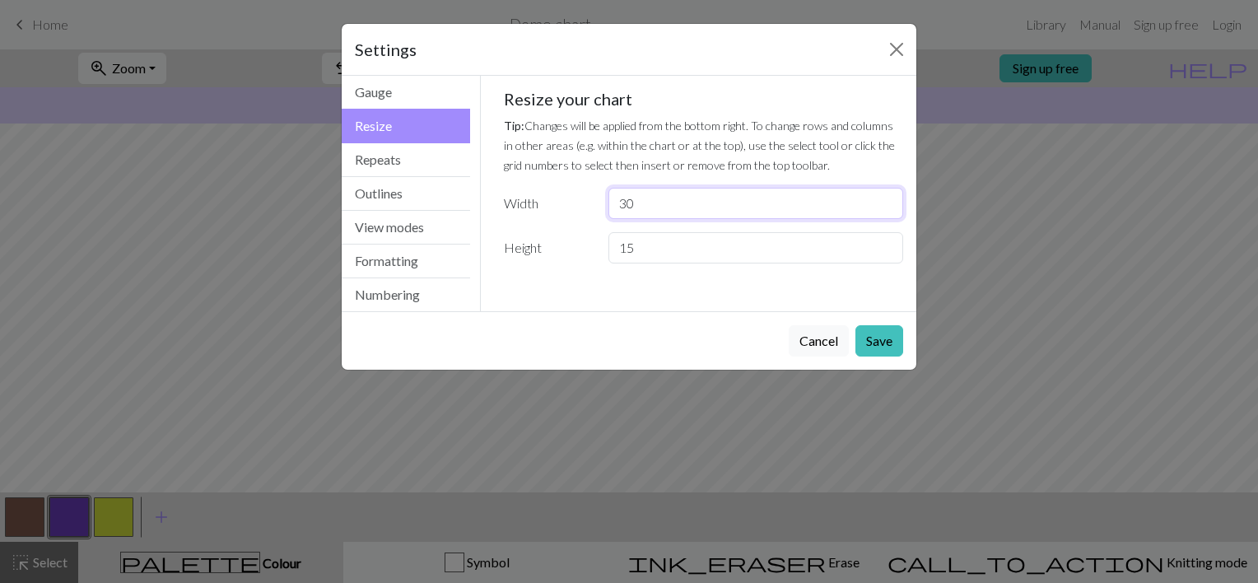
click at [675, 203] on input "30" at bounding box center [755, 203] width 295 height 31
type input "3"
type input "50"
click at [872, 347] on button "Save" at bounding box center [879, 340] width 48 height 31
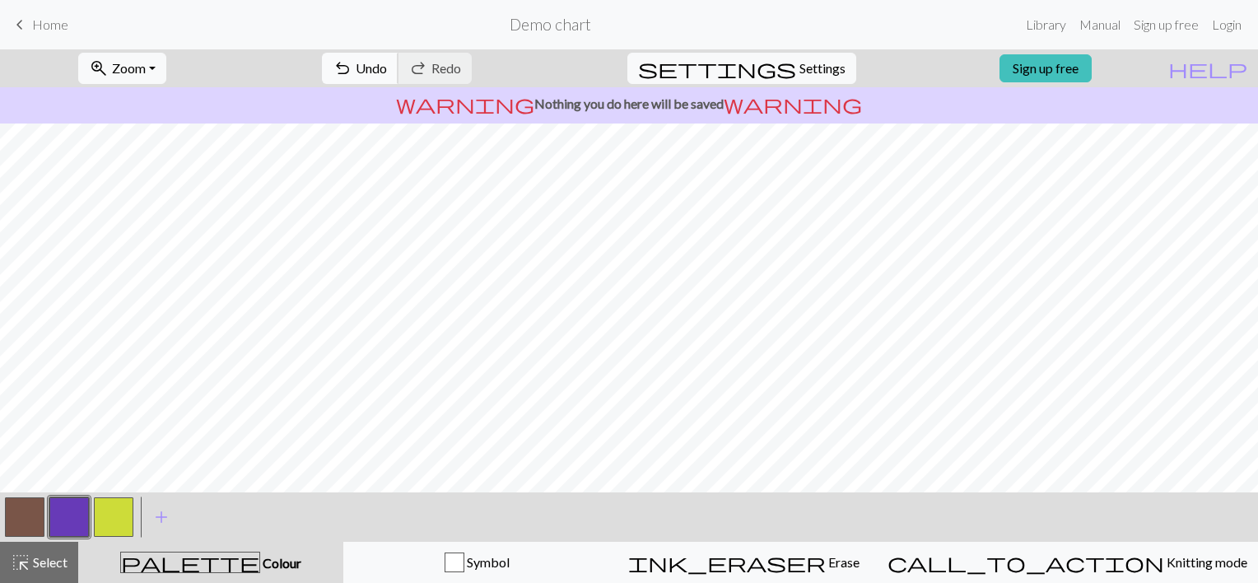
click at [387, 68] on span "Undo" at bounding box center [371, 68] width 31 height 16
click at [398, 64] on button "undo Undo Undo" at bounding box center [360, 68] width 77 height 31
click at [801, 72] on span "Settings" at bounding box center [822, 68] width 46 height 20
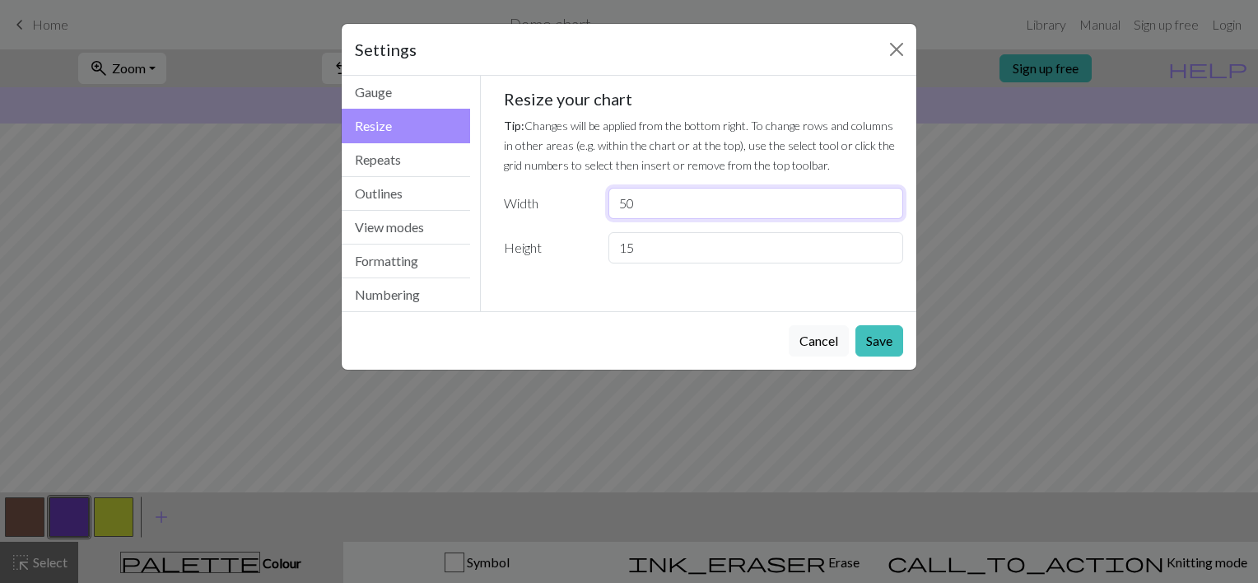
click at [699, 207] on input "50" at bounding box center [755, 203] width 295 height 31
type input "5"
type input "146"
click at [873, 342] on button "Save" at bounding box center [879, 340] width 48 height 31
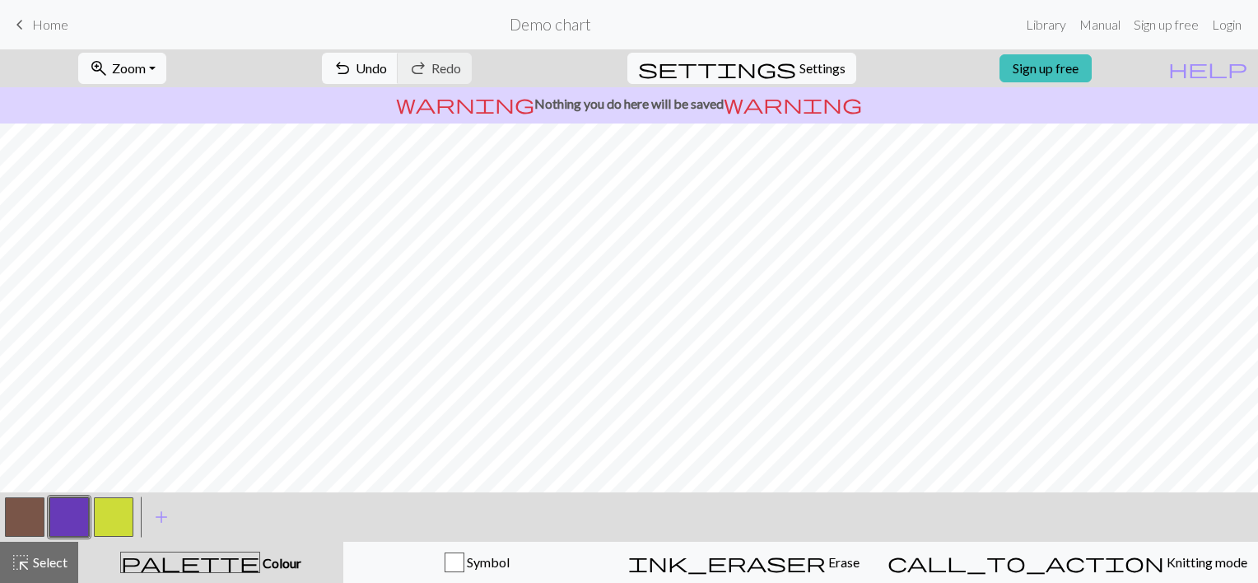
click at [22, 514] on button "button" at bounding box center [25, 517] width 40 height 40
click at [37, 556] on span "Select" at bounding box center [48, 562] width 37 height 16
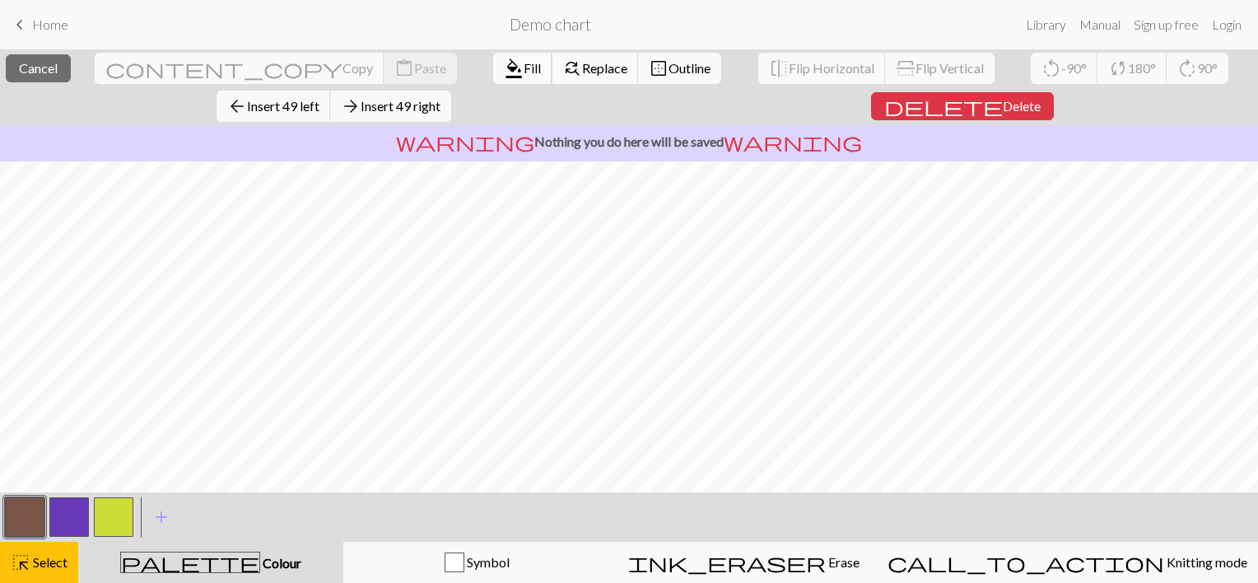
click at [524, 65] on span "Fill" at bounding box center [532, 68] width 17 height 16
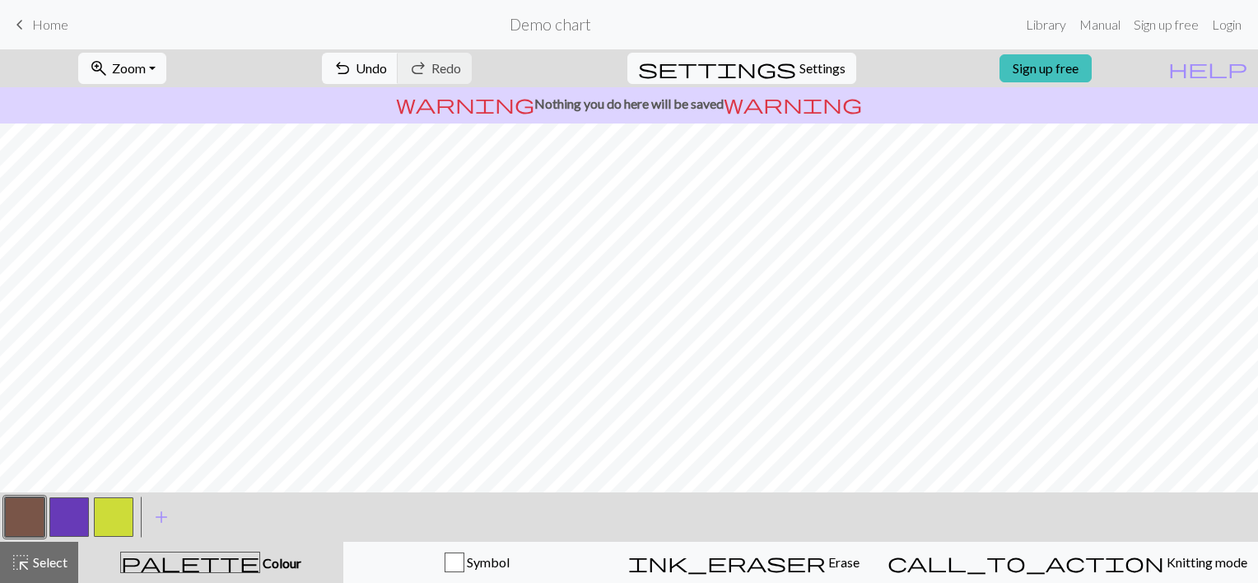
click at [59, 508] on button "button" at bounding box center [69, 517] width 40 height 40
click at [26, 507] on button "button" at bounding box center [25, 517] width 40 height 40
click at [63, 510] on button "button" at bounding box center [69, 517] width 40 height 40
click at [387, 75] on span "Undo" at bounding box center [371, 68] width 31 height 16
click at [36, 561] on span "Select" at bounding box center [48, 562] width 37 height 16
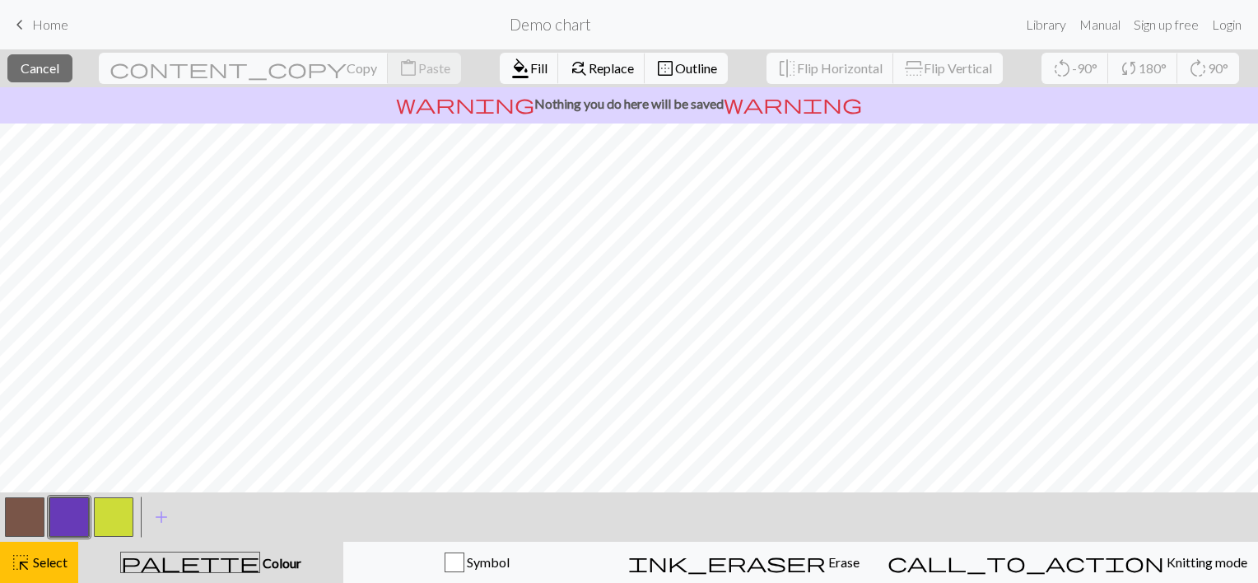
click at [843, 109] on p "warning Nothing you do here will be saved warning" at bounding box center [629, 104] width 1245 height 20
click at [24, 518] on button "button" at bounding box center [25, 517] width 40 height 40
click at [59, 72] on span "Cancel" at bounding box center [40, 68] width 39 height 16
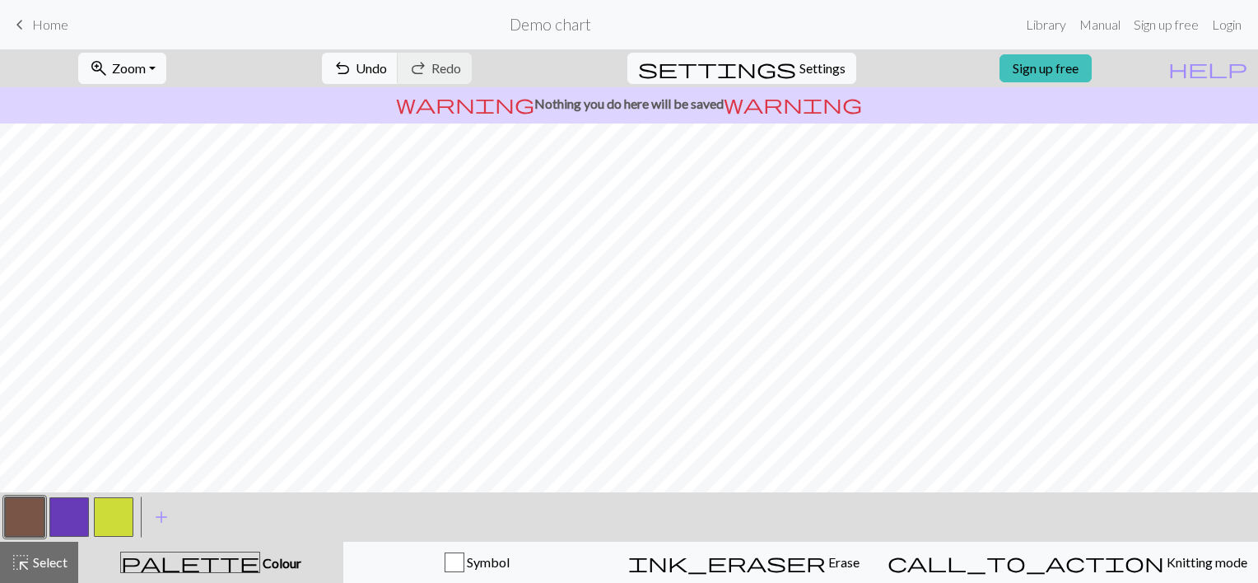
click at [30, 518] on button "button" at bounding box center [25, 517] width 40 height 40
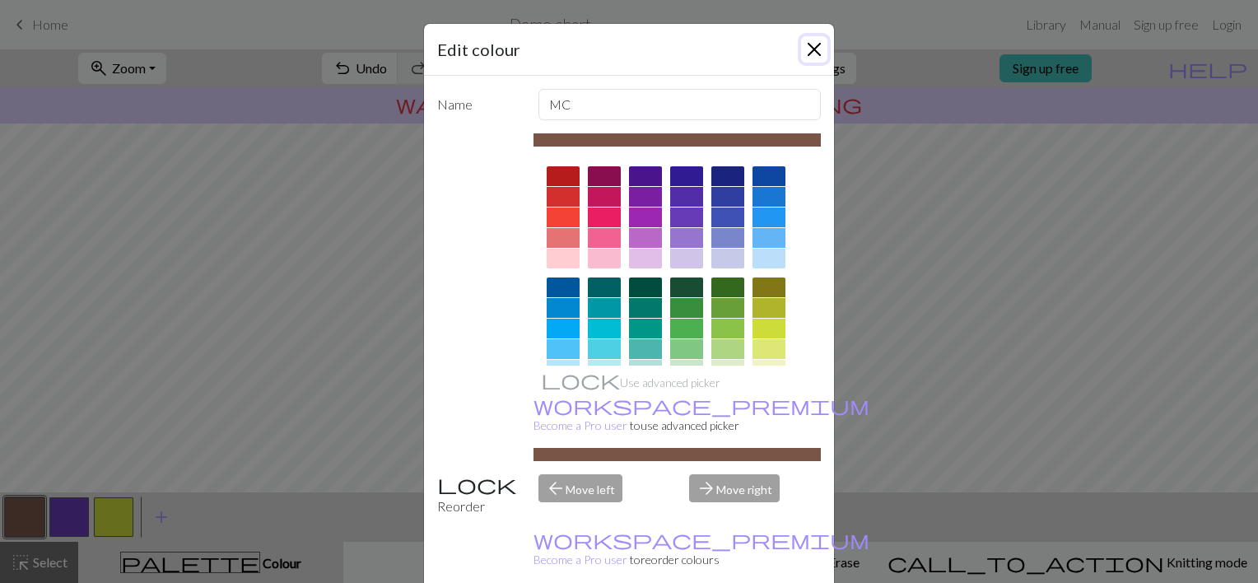
click at [812, 49] on button "Close" at bounding box center [814, 49] width 26 height 26
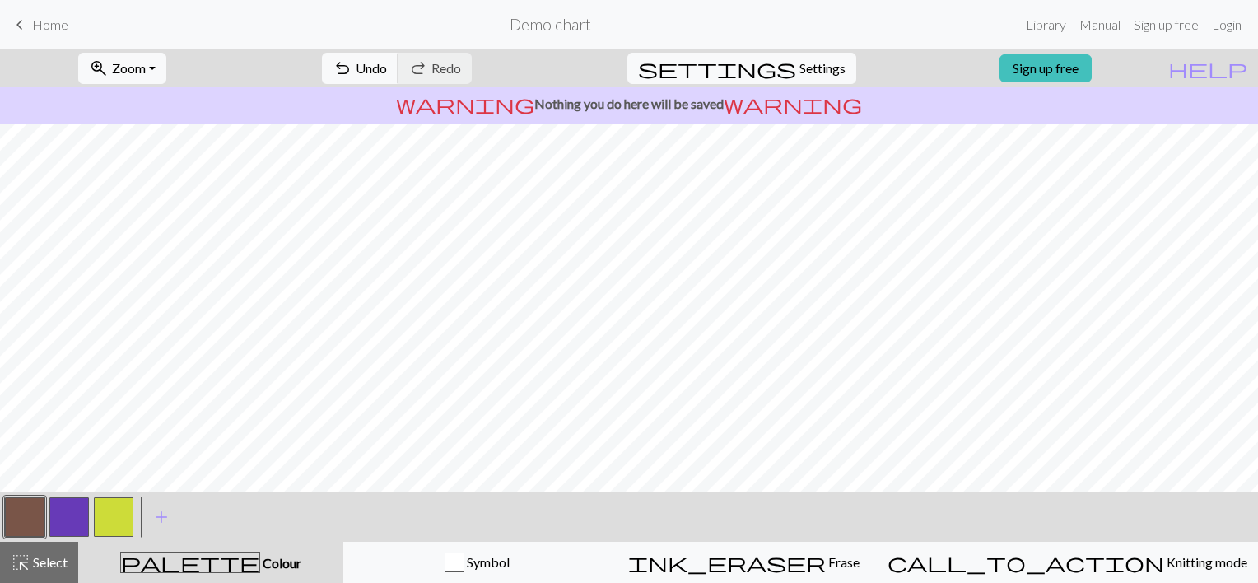
click at [69, 516] on button "button" at bounding box center [69, 517] width 40 height 40
click at [352, 78] on span "undo" at bounding box center [343, 68] width 20 height 23
click at [387, 72] on span "Undo" at bounding box center [371, 68] width 31 height 16
click at [472, 82] on button "redo Redo Redo" at bounding box center [435, 68] width 74 height 31
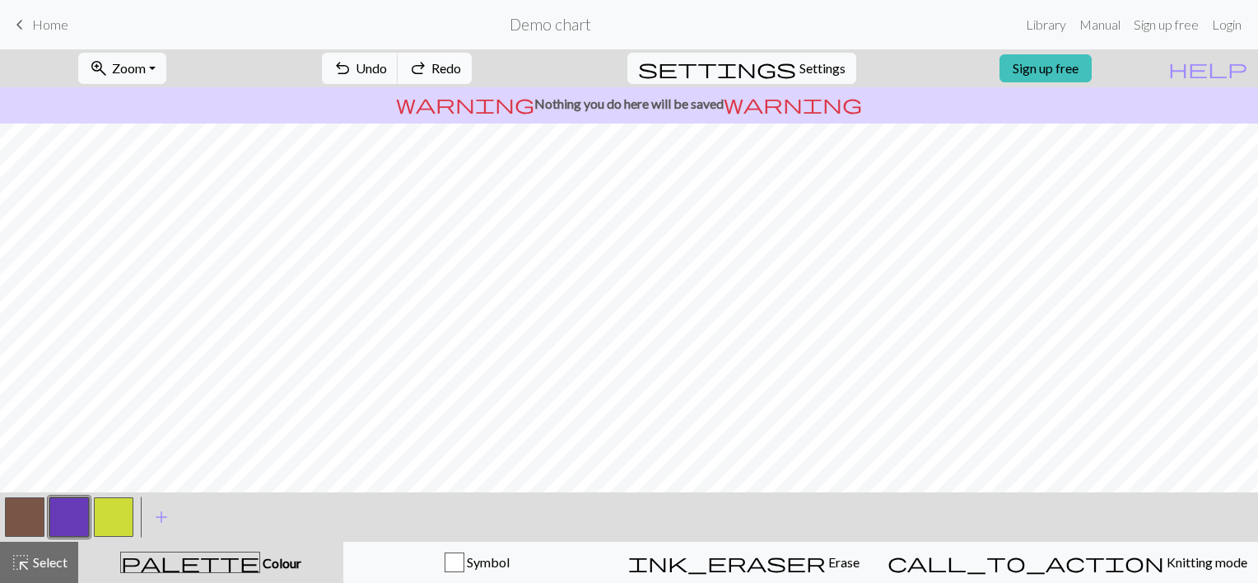
click at [472, 82] on button "redo Redo Redo" at bounding box center [435, 68] width 74 height 31
click at [26, 515] on button "button" at bounding box center [25, 517] width 40 height 40
click at [44, 518] on button "button" at bounding box center [25, 517] width 40 height 40
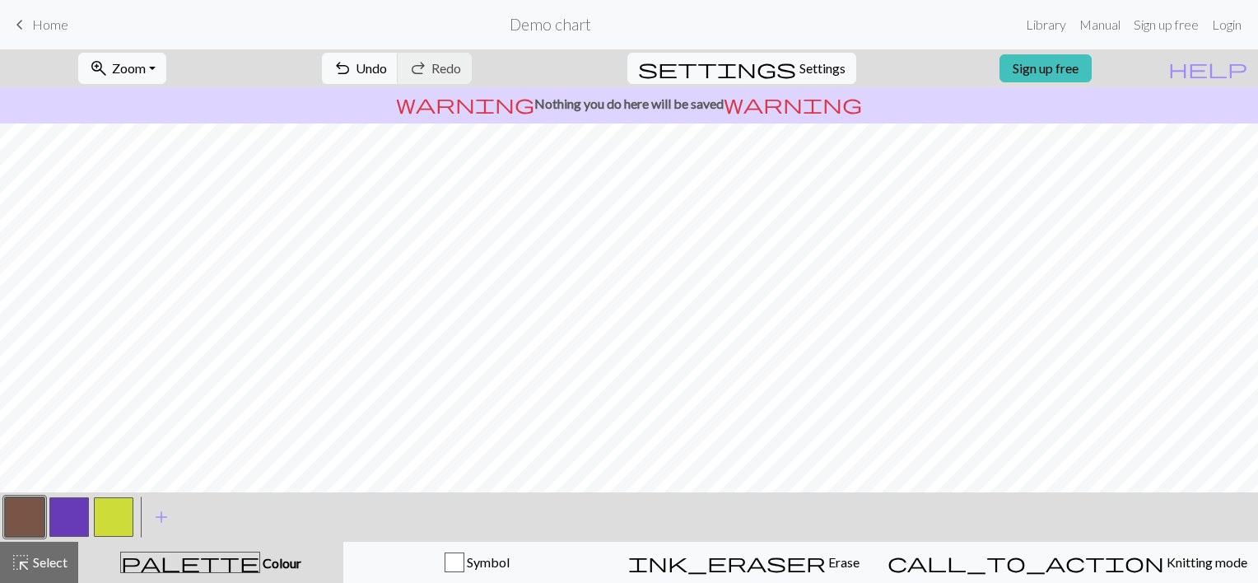
click at [66, 515] on button "button" at bounding box center [69, 517] width 40 height 40
click at [12, 519] on button "button" at bounding box center [25, 517] width 40 height 40
click at [22, 519] on button "button" at bounding box center [25, 517] width 40 height 40
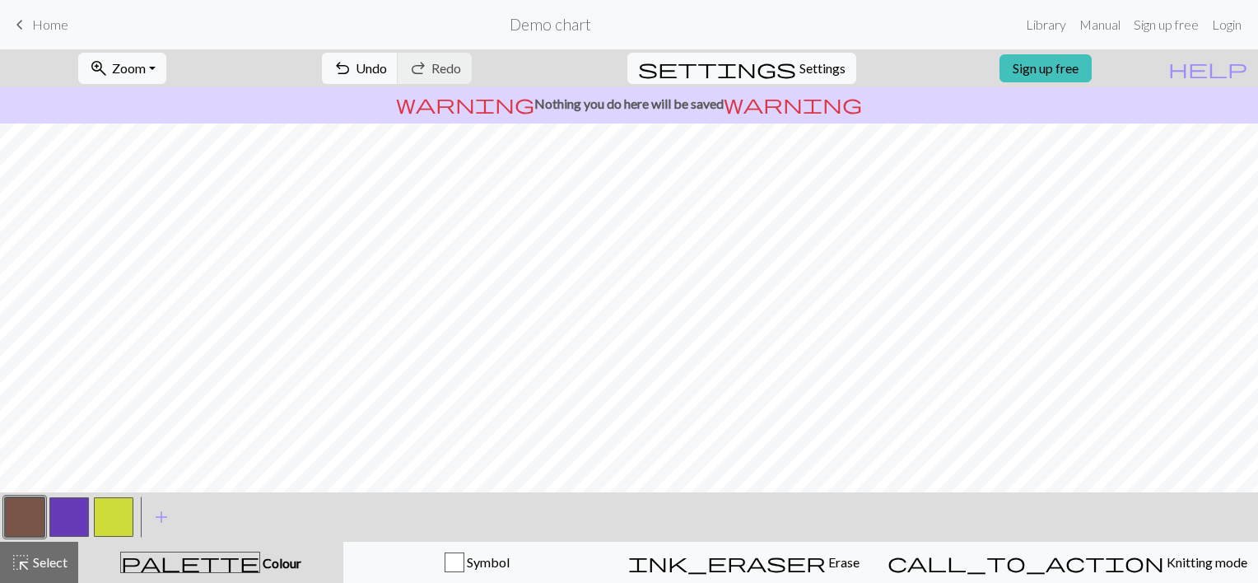
click at [62, 517] on button "button" at bounding box center [69, 517] width 40 height 40
click at [43, 524] on button "button" at bounding box center [25, 517] width 40 height 40
click at [74, 511] on button "button" at bounding box center [69, 517] width 40 height 40
click at [24, 515] on button "button" at bounding box center [25, 517] width 40 height 40
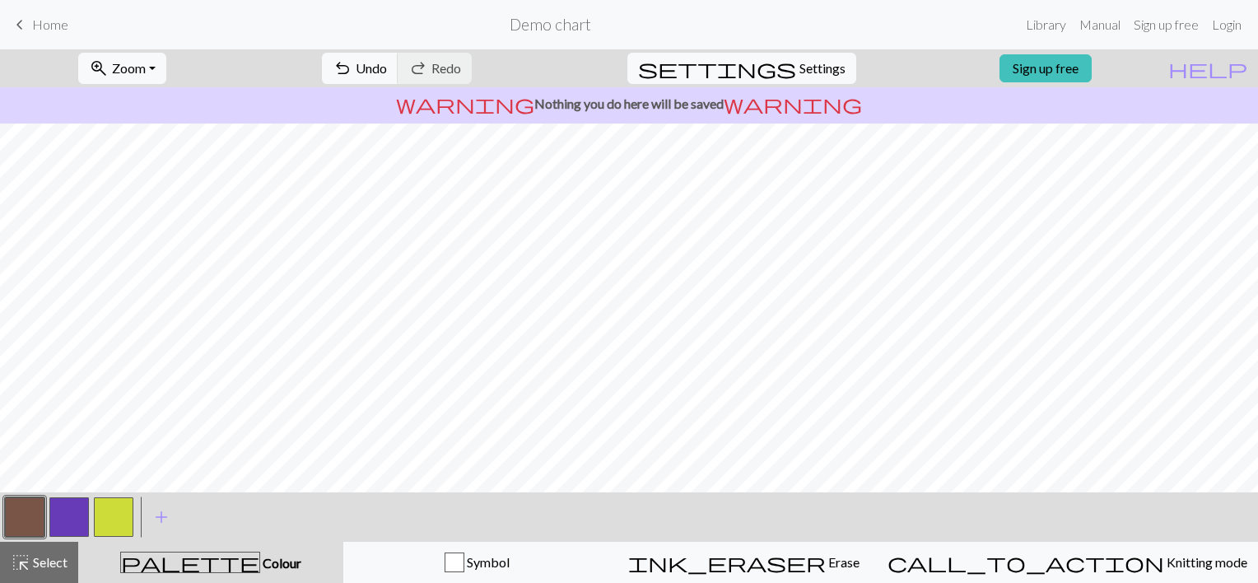
click at [66, 531] on button "button" at bounding box center [69, 517] width 40 height 40
click at [66, 530] on button "button" at bounding box center [69, 517] width 40 height 40
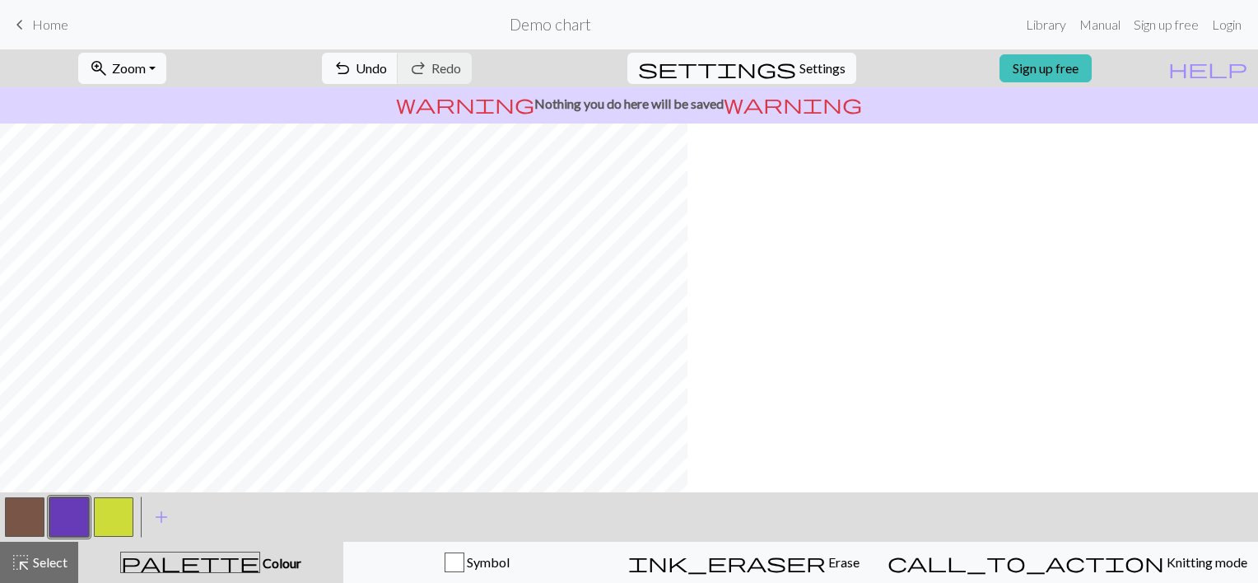
scroll to position [0, 291]
click at [69, 509] on button "button" at bounding box center [69, 517] width 40 height 40
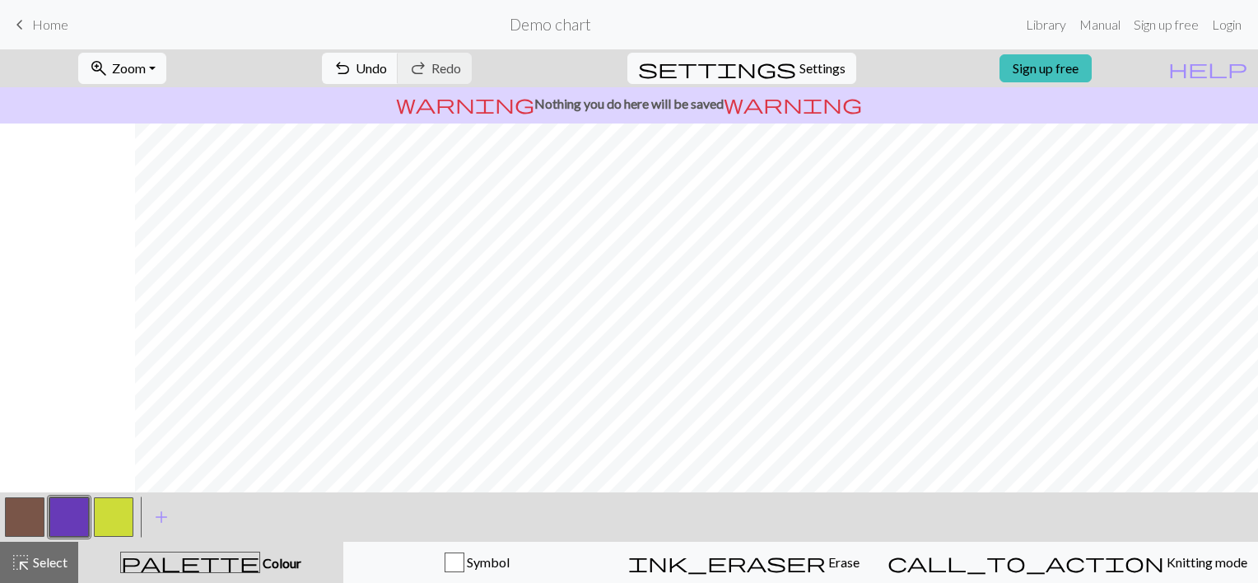
scroll to position [0, 2045]
click at [23, 504] on button "button" at bounding box center [25, 517] width 40 height 40
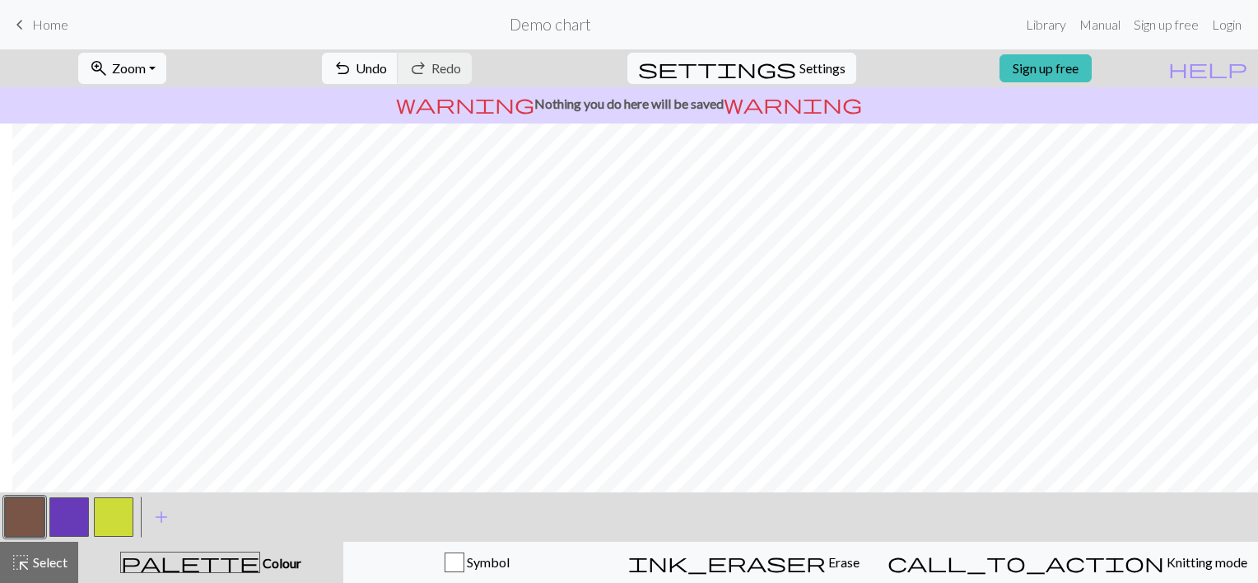
click at [70, 504] on button "button" at bounding box center [69, 517] width 40 height 40
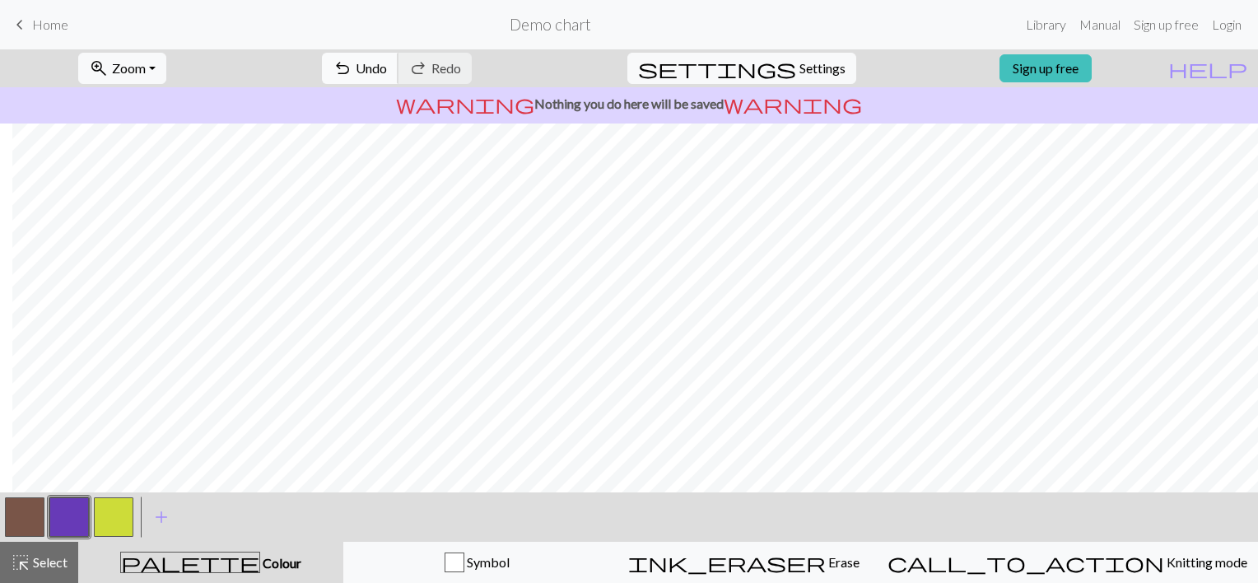
click at [398, 68] on button "undo Undo Undo" at bounding box center [360, 68] width 77 height 31
click at [925, 73] on div "zoom_in Zoom Zoom Fit all Fit width Fit height 50% 100% 150% 200% undo Undo Und…" at bounding box center [578, 68] width 1157 height 38
click at [938, 70] on div "zoom_in Zoom Zoom Fit all Fit width Fit height 50% 100% 150% 200% undo Undo Und…" at bounding box center [578, 68] width 1157 height 38
